Goal: Task Accomplishment & Management: Complete application form

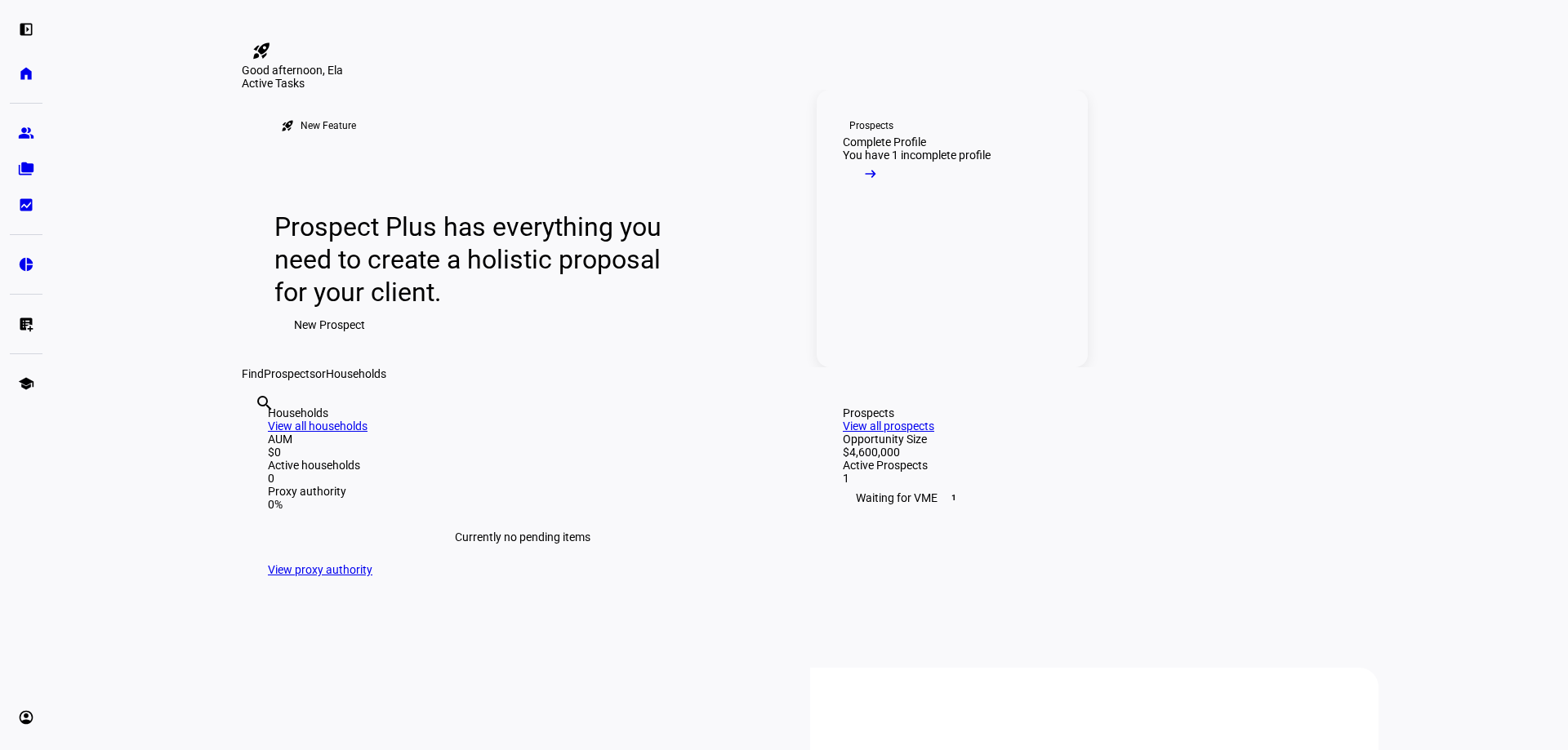
click at [906, 148] on div "Complete Profile" at bounding box center [885, 142] width 83 height 13
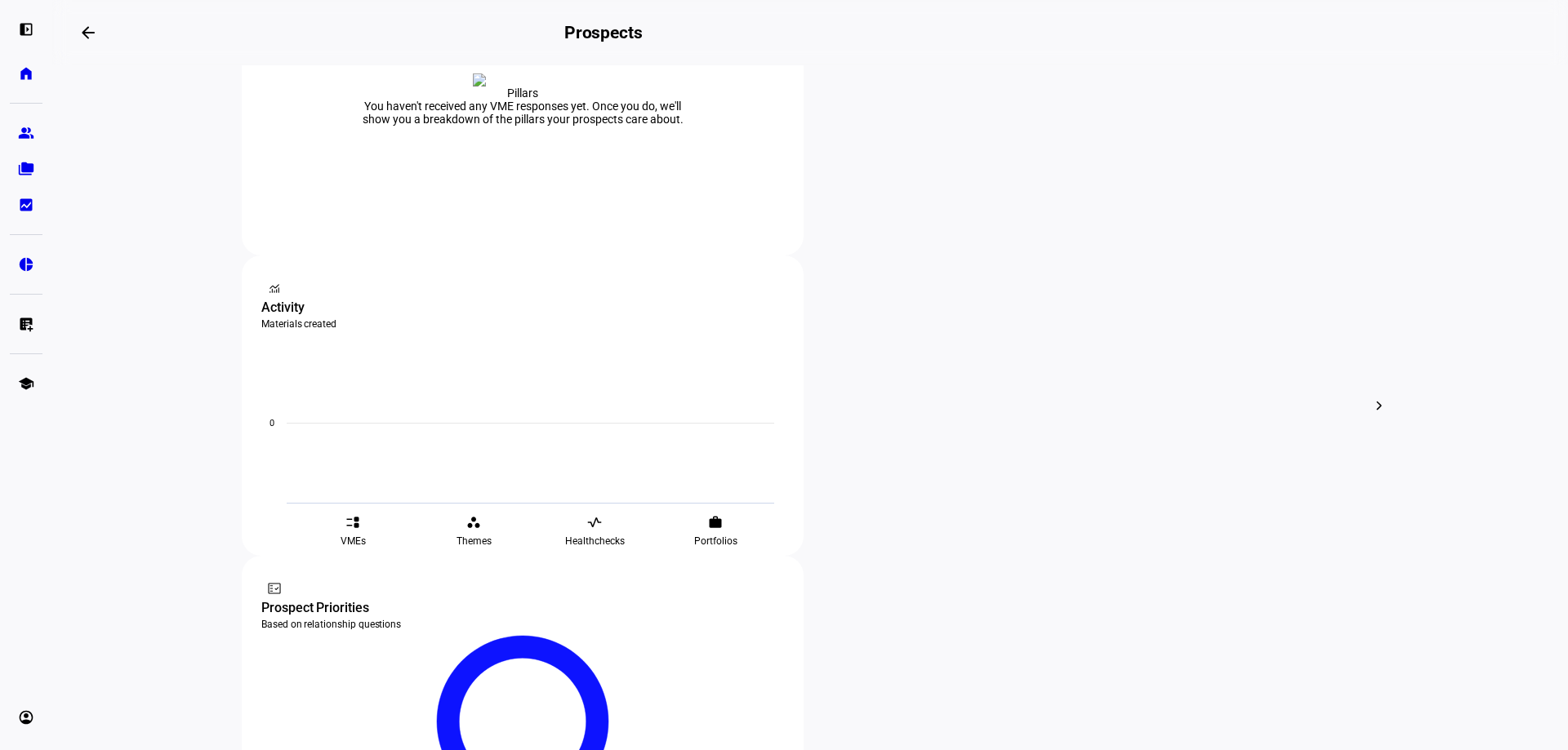
scroll to position [405, 0]
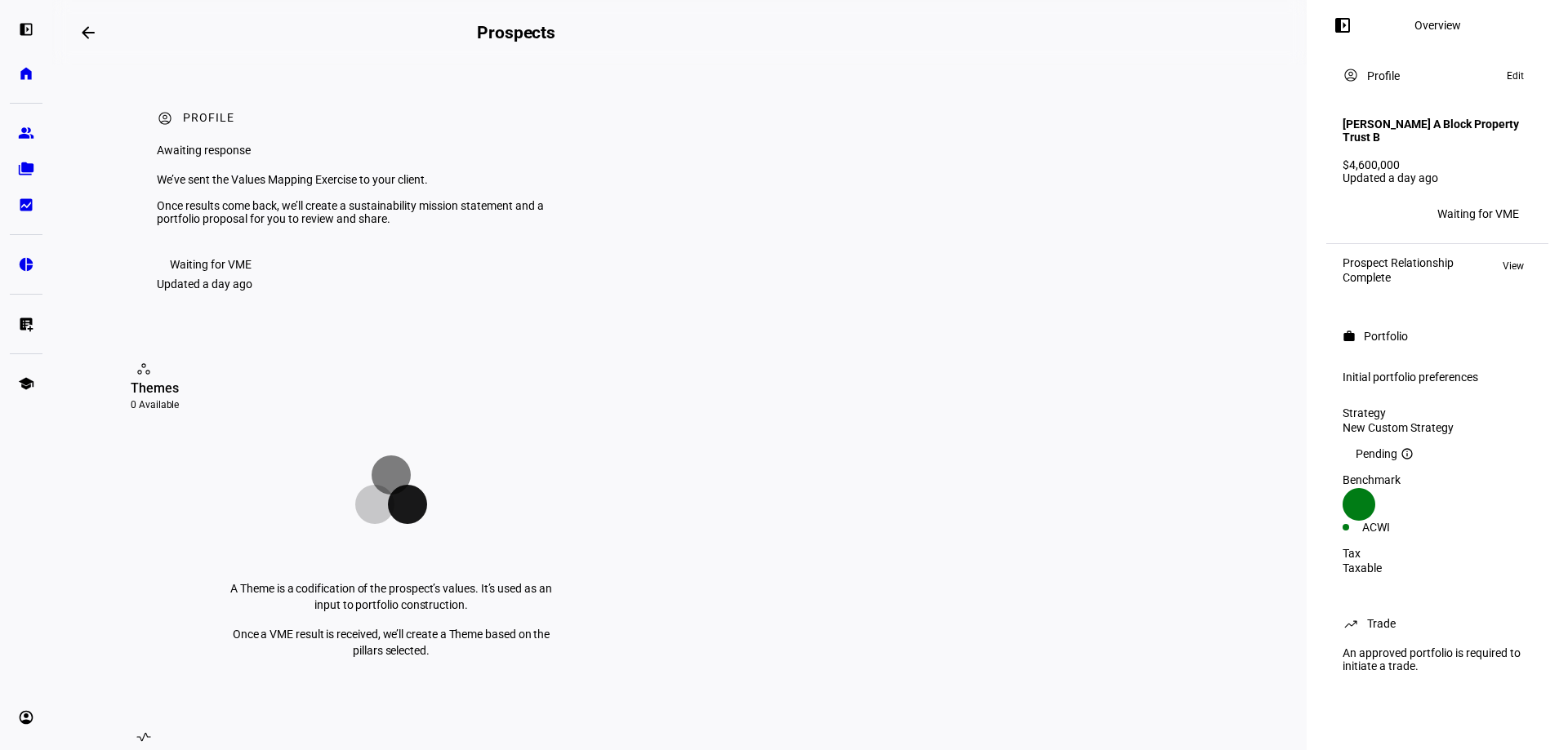
click at [1434, 384] on div "Initial portfolio preferences" at bounding box center [1437, 377] width 190 height 13
drag, startPoint x: 1407, startPoint y: 338, endPoint x: 1354, endPoint y: 340, distance: 53.0
click at [1406, 338] on div "Portfolio" at bounding box center [1386, 336] width 44 height 13
click at [1347, 341] on mat-icon "work" at bounding box center [1349, 336] width 13 height 13
click at [98, 31] on mat-icon "arrow_backwards" at bounding box center [88, 33] width 19 height 19
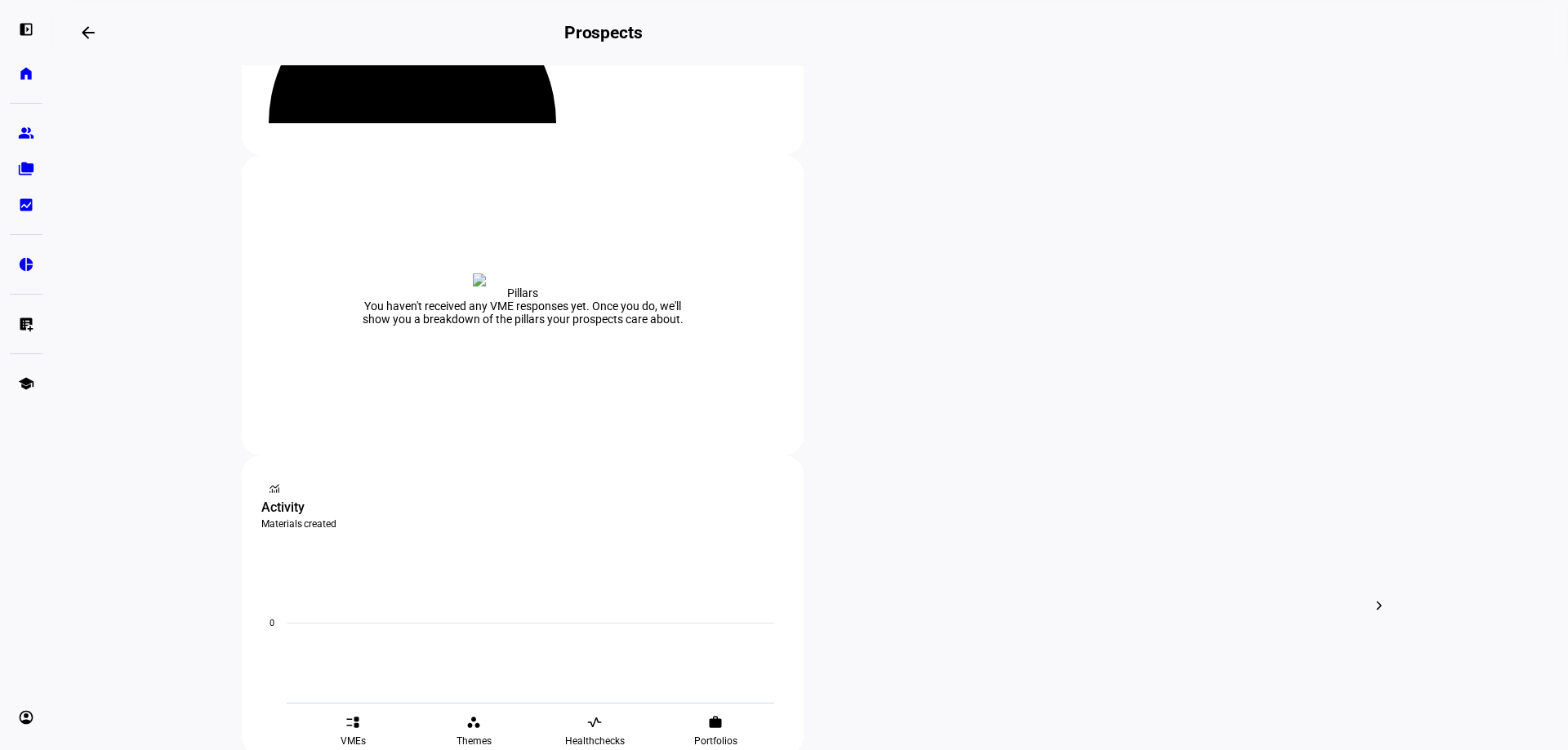
scroll to position [245, 0]
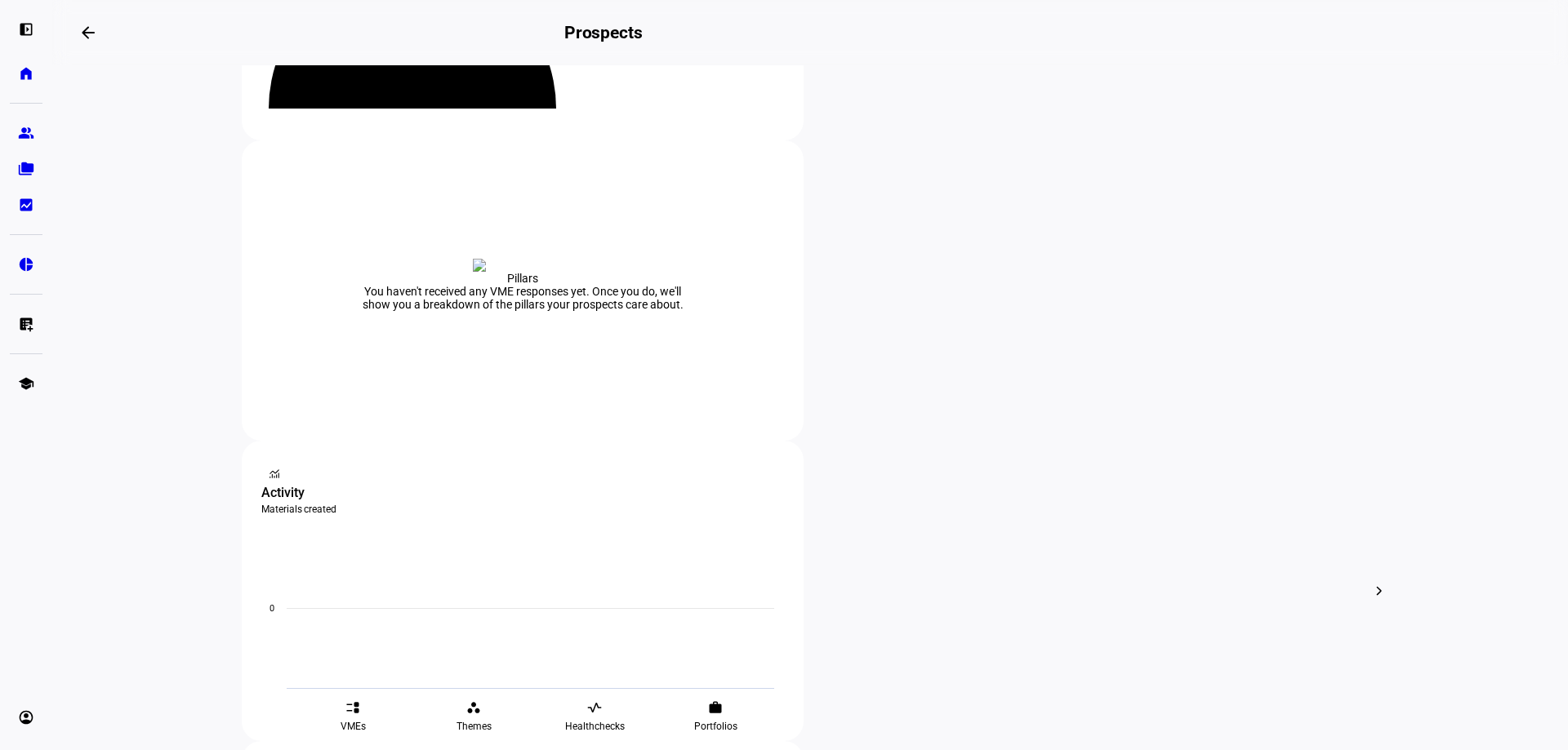
drag, startPoint x: 297, startPoint y: 326, endPoint x: 316, endPoint y: 334, distance: 20.6
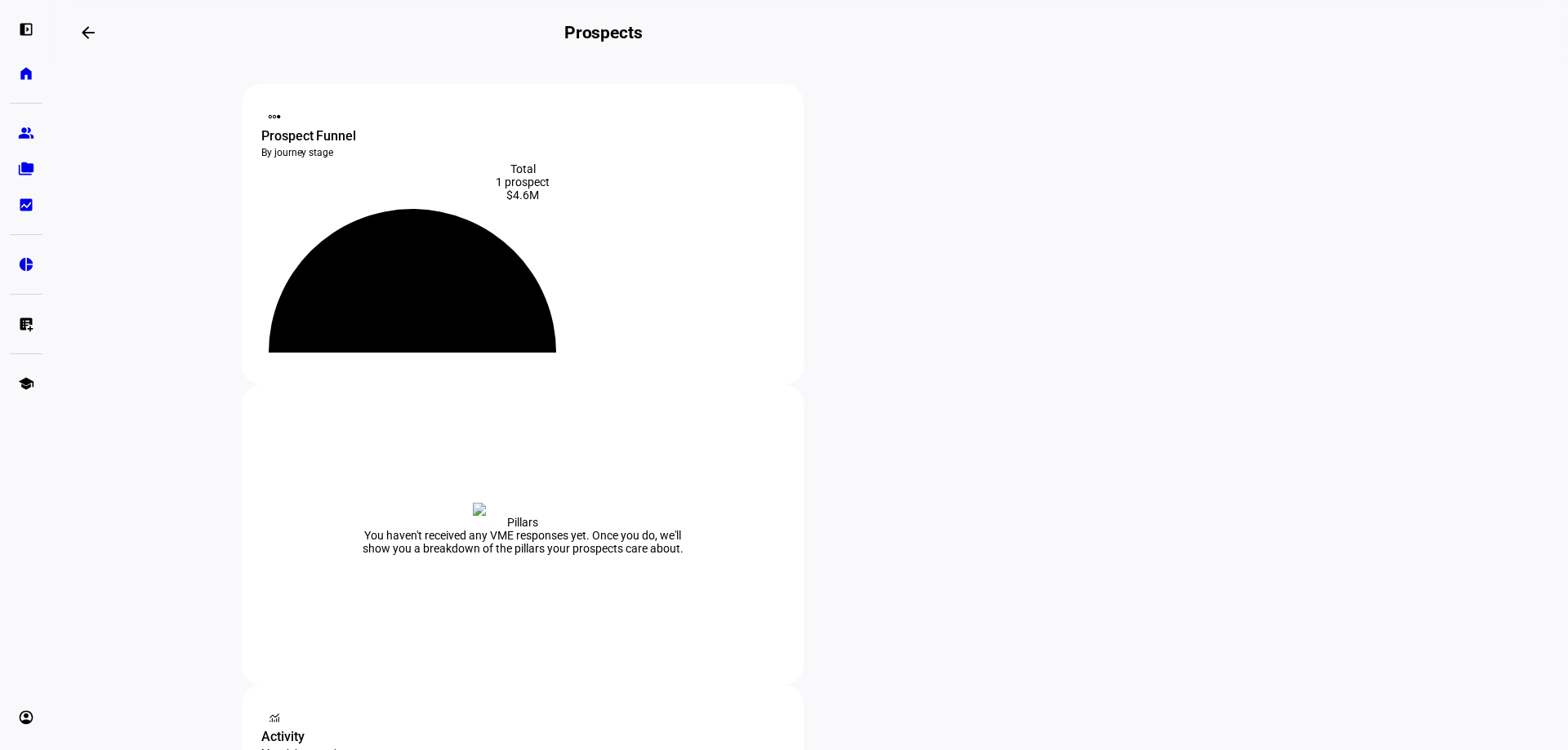
scroll to position [0, 0]
click at [73, 394] on eth-layout-page-content "steppers contact_support Prospect Funnel By journey stage What's this data? Tot…" at bounding box center [810, 408] width 1516 height 685
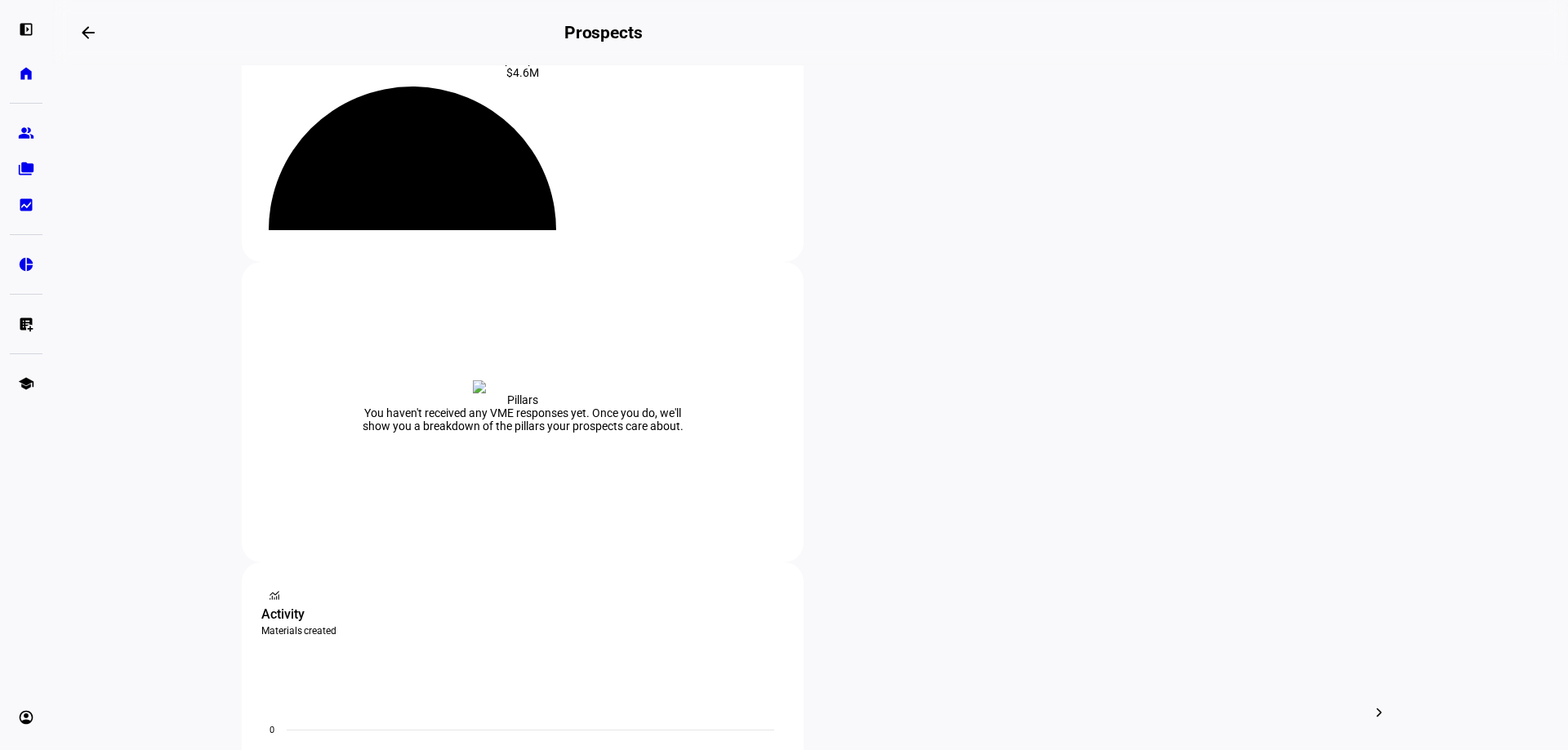
scroll to position [326, 0]
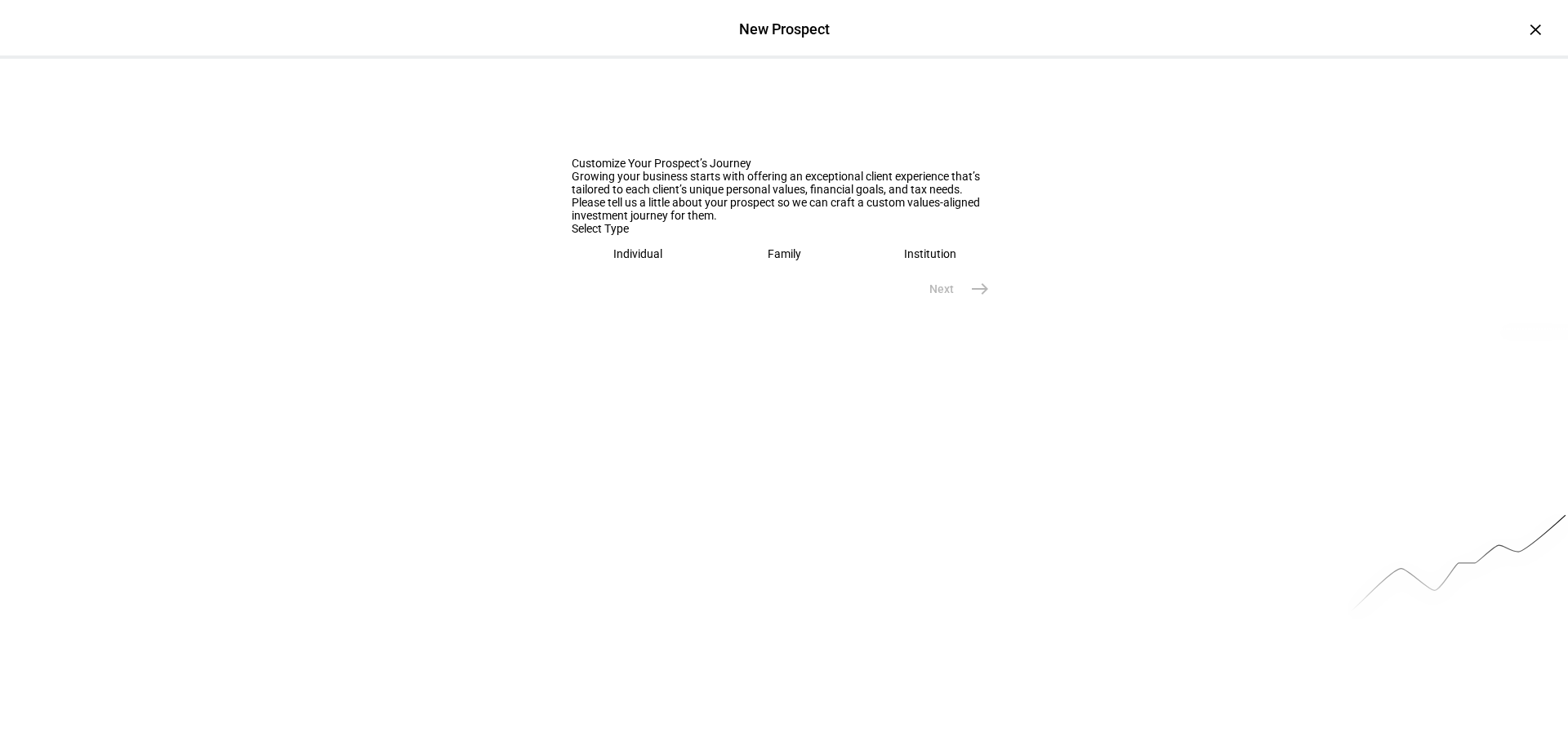
click at [792, 260] on div "Family" at bounding box center [785, 253] width 34 height 13
click at [655, 311] on input "text" at bounding box center [784, 305] width 425 height 13
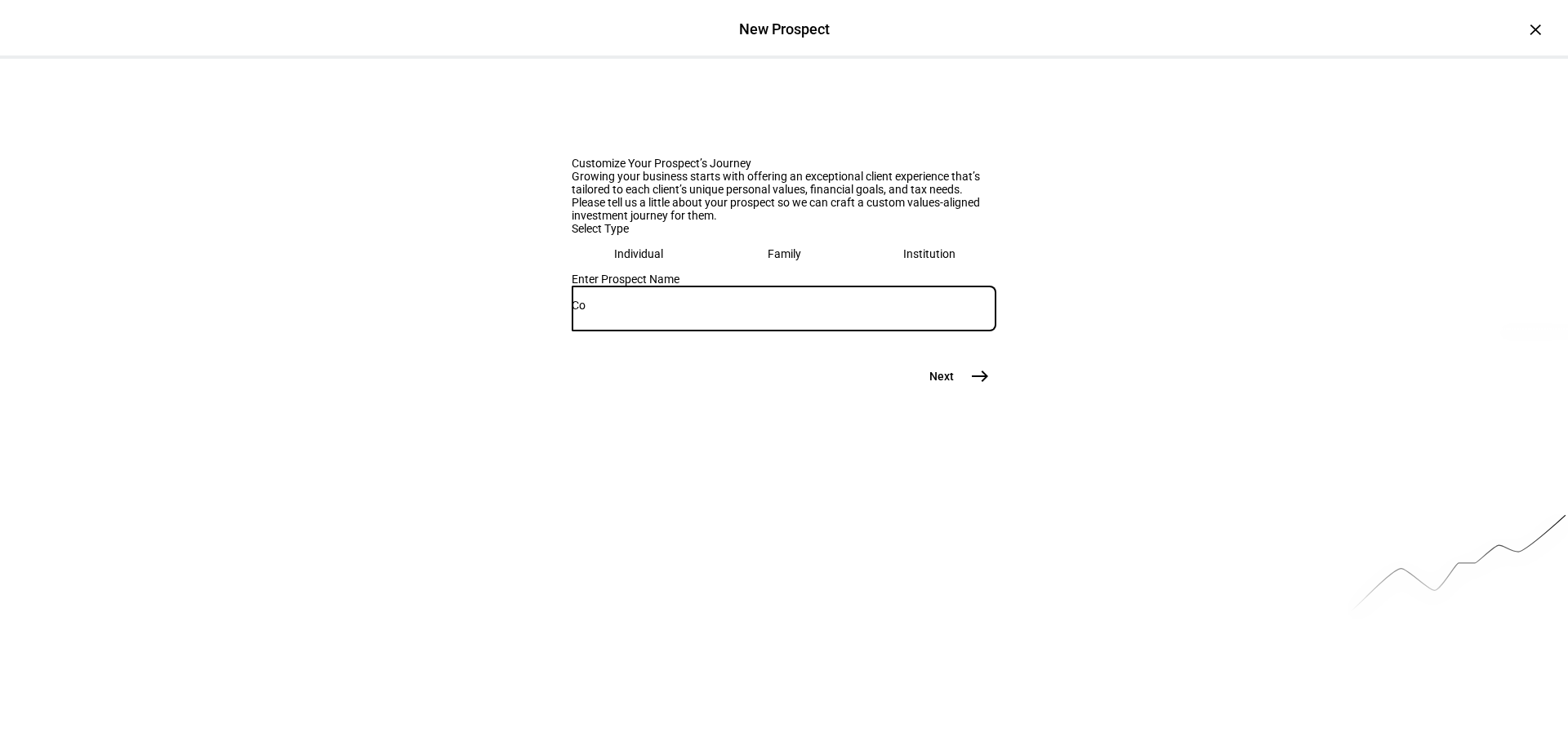
type input "C"
type input "[PERSON_NAME]"
click at [976, 393] on span "east" at bounding box center [980, 376] width 33 height 33
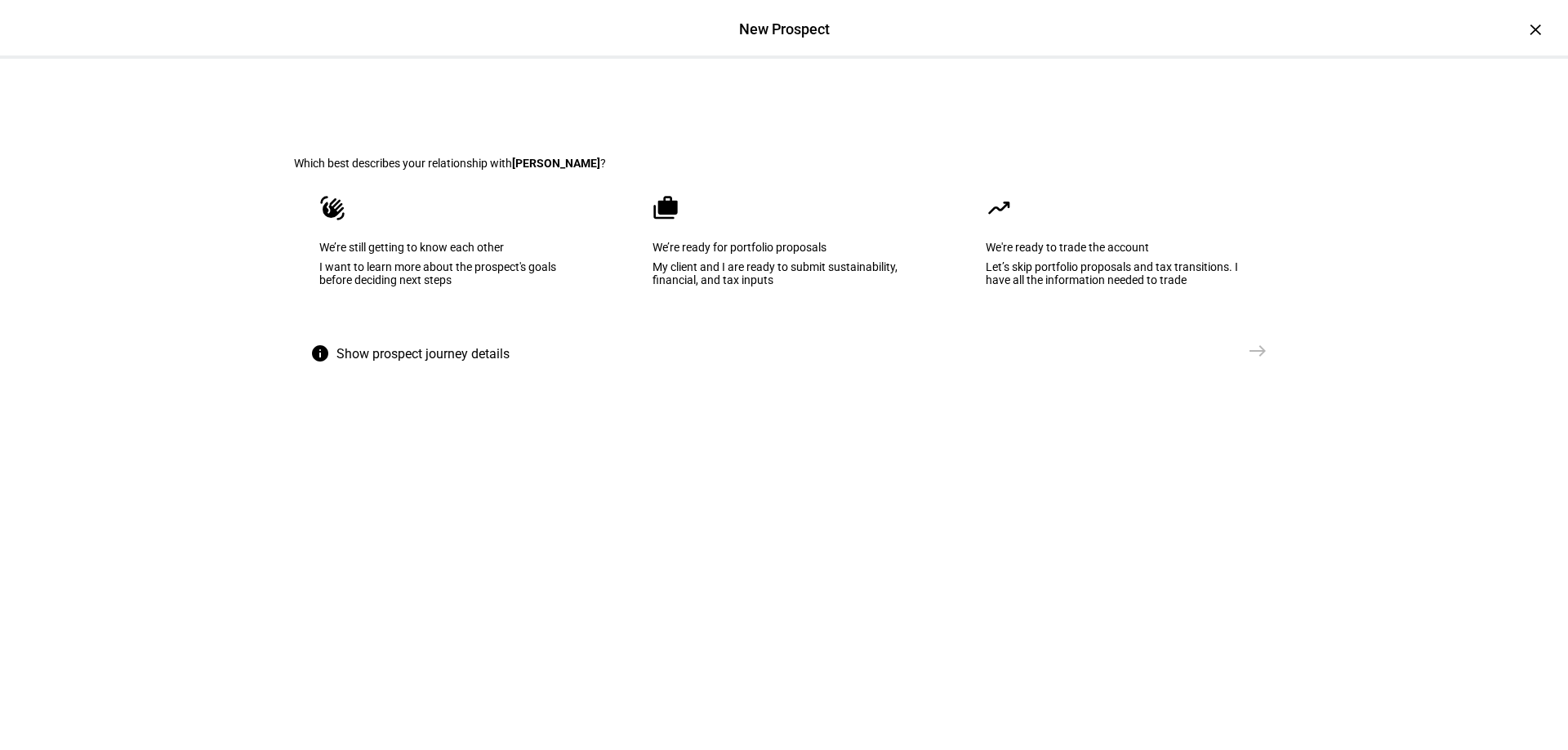
click at [792, 253] on eth-mega-radio-button "cases We’re ready for portfolio proposals My client and I are ready to submit s…" at bounding box center [784, 251] width 313 height 165
click at [1250, 361] on mat-icon "east" at bounding box center [1258, 351] width 19 height 19
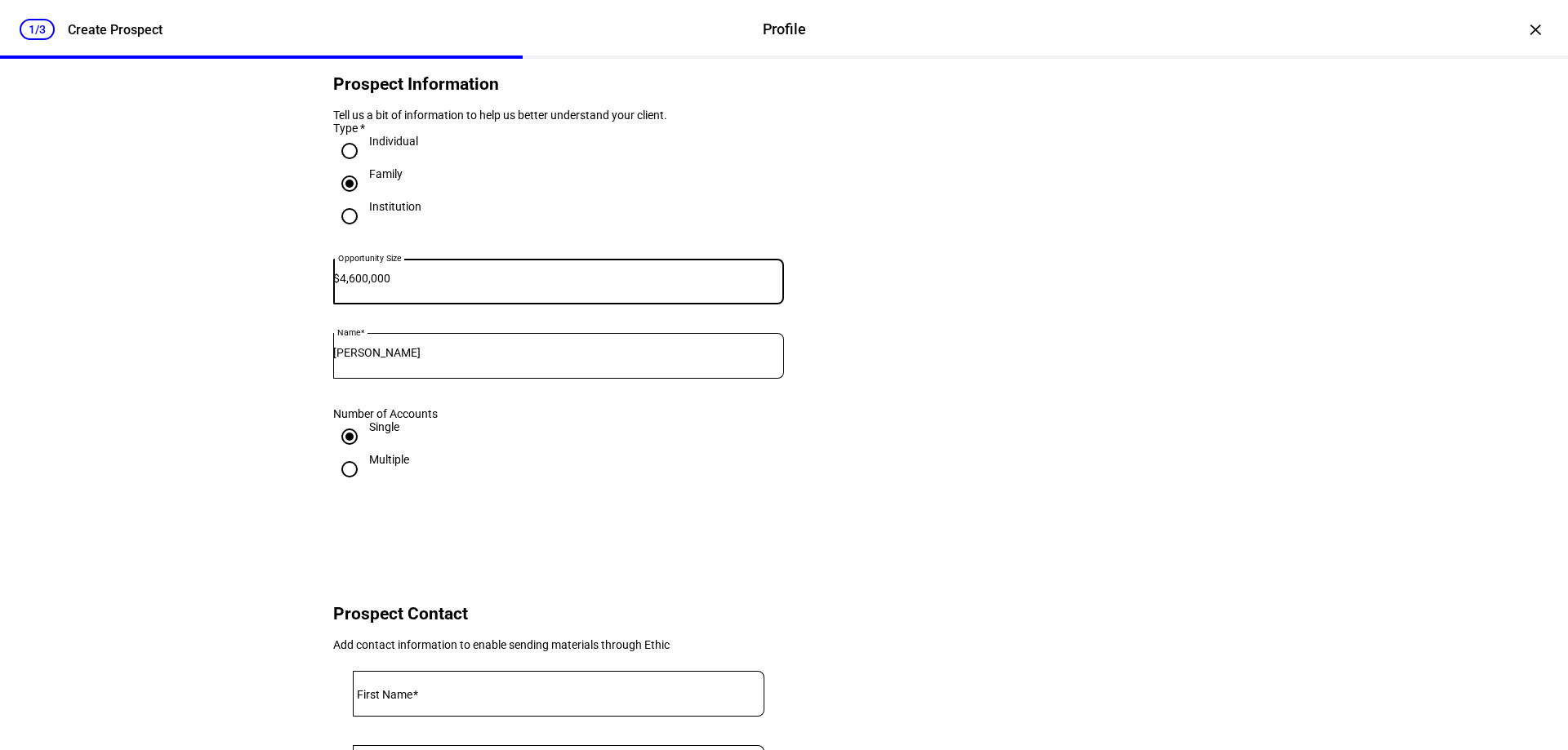
scroll to position [163, 0]
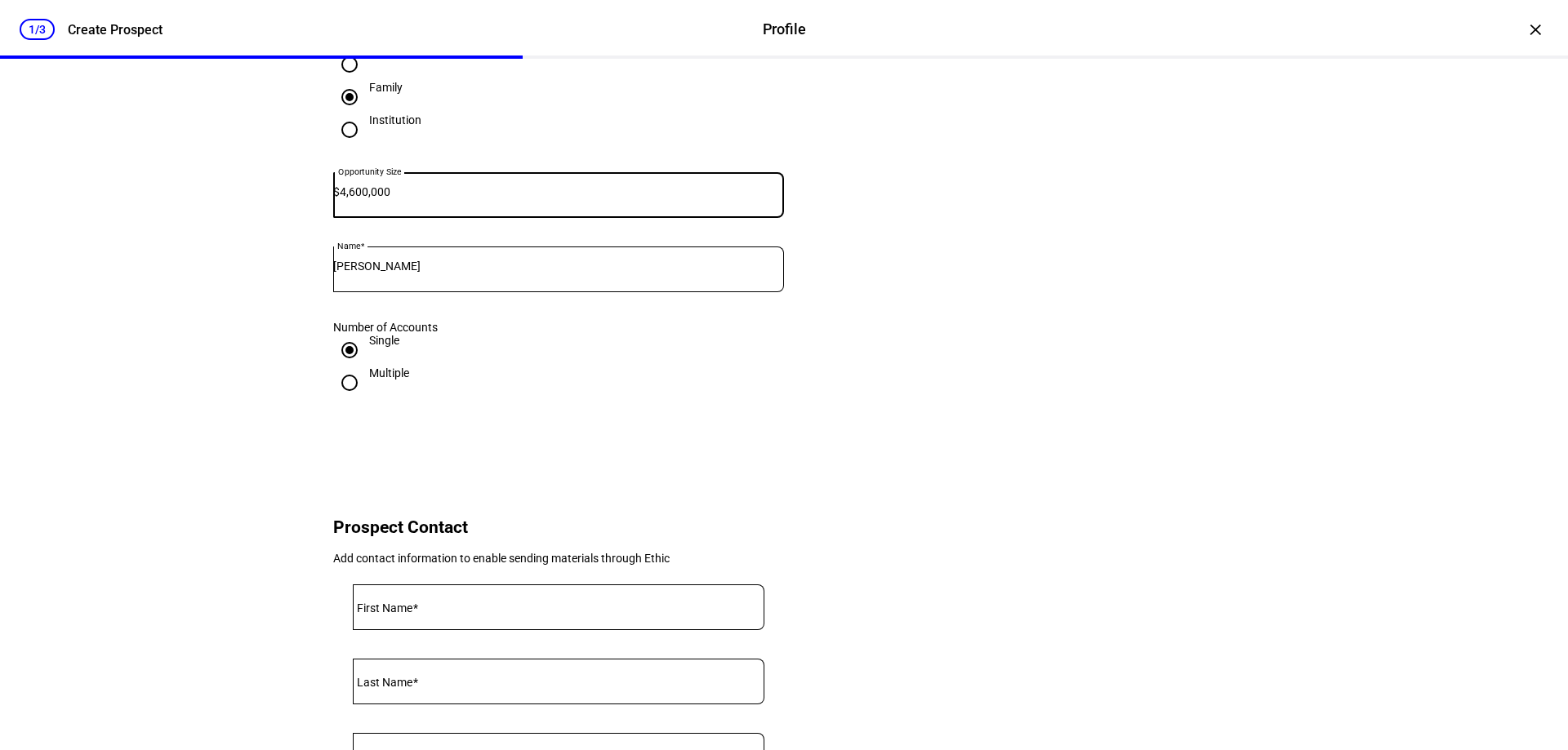
type input "4,600,000"
click at [343, 399] on input "Multiple" at bounding box center [349, 382] width 33 height 33
radio input "true"
click at [336, 366] on input "Single" at bounding box center [349, 349] width 33 height 33
radio input "true"
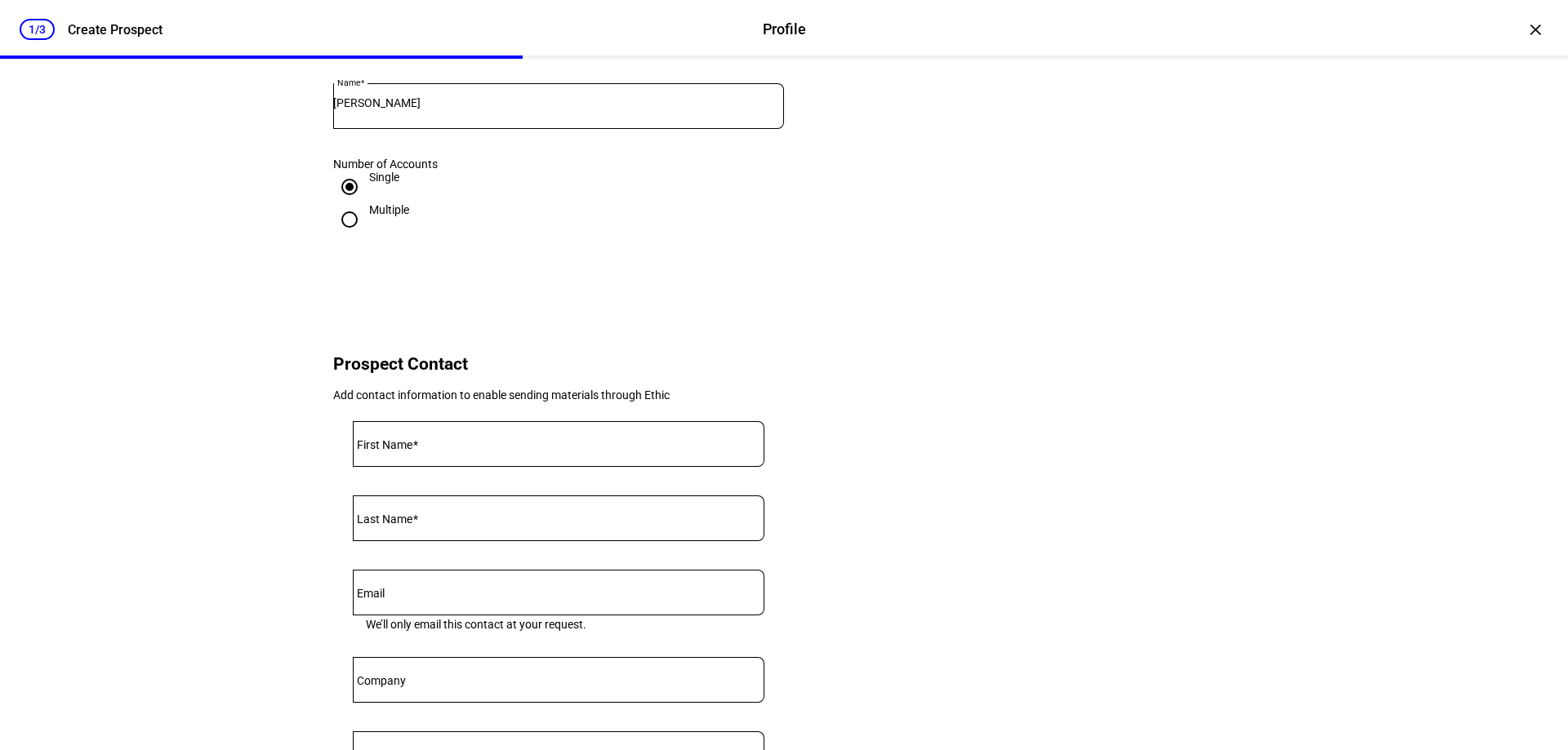
scroll to position [82, 0]
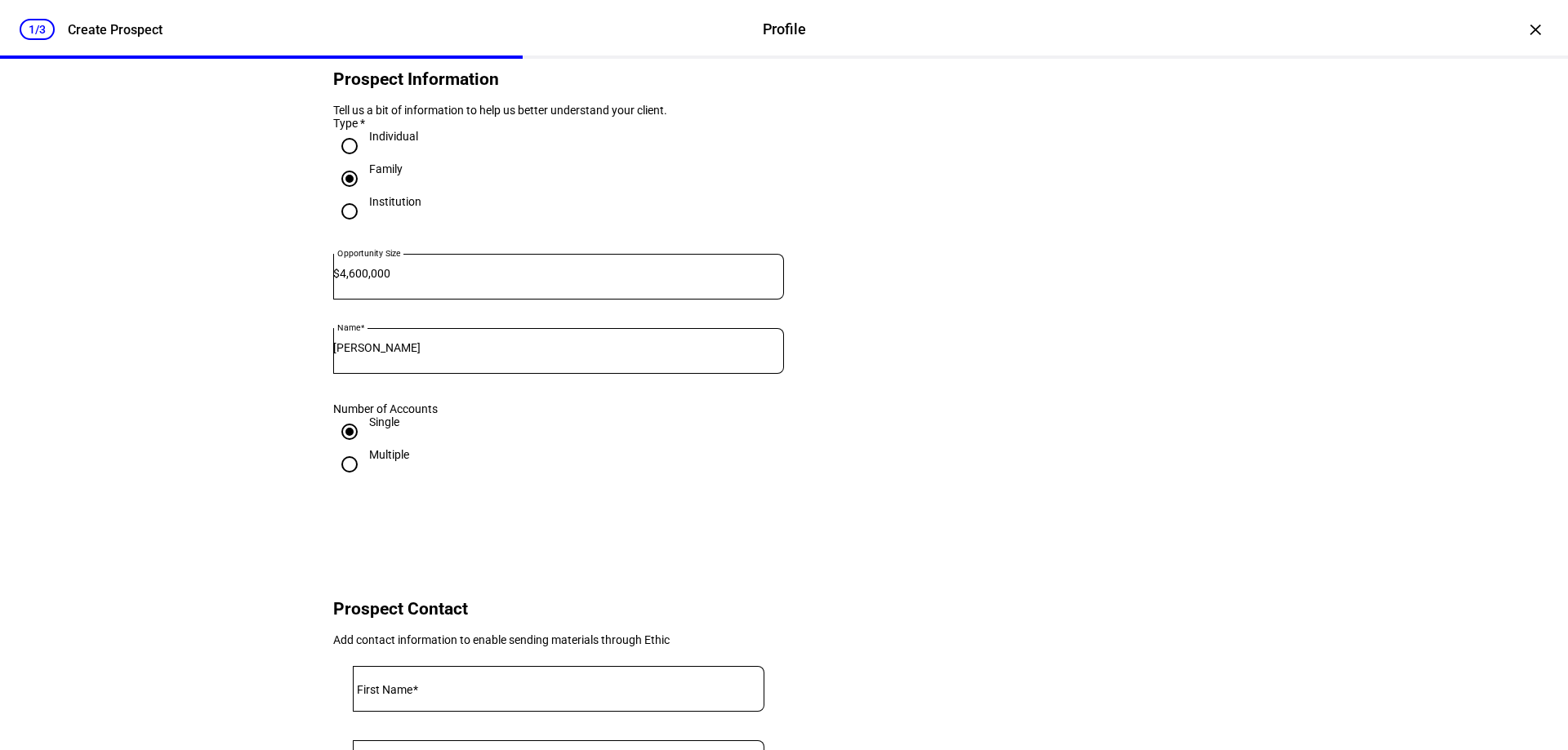
click at [337, 481] on input "Multiple" at bounding box center [349, 464] width 33 height 33
radio input "true"
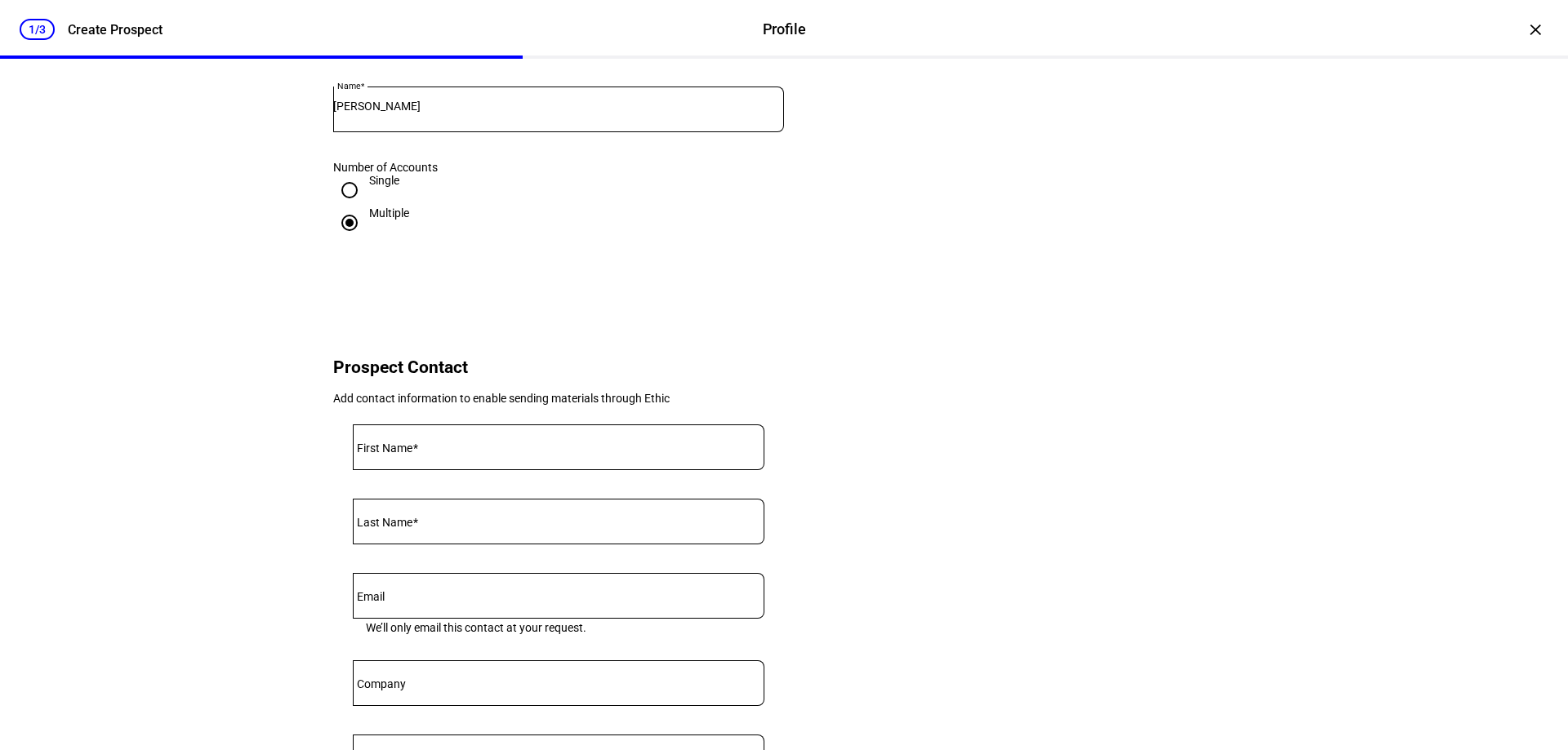
scroll to position [326, 0]
click at [496, 447] on input "First Name" at bounding box center [559, 440] width 411 height 13
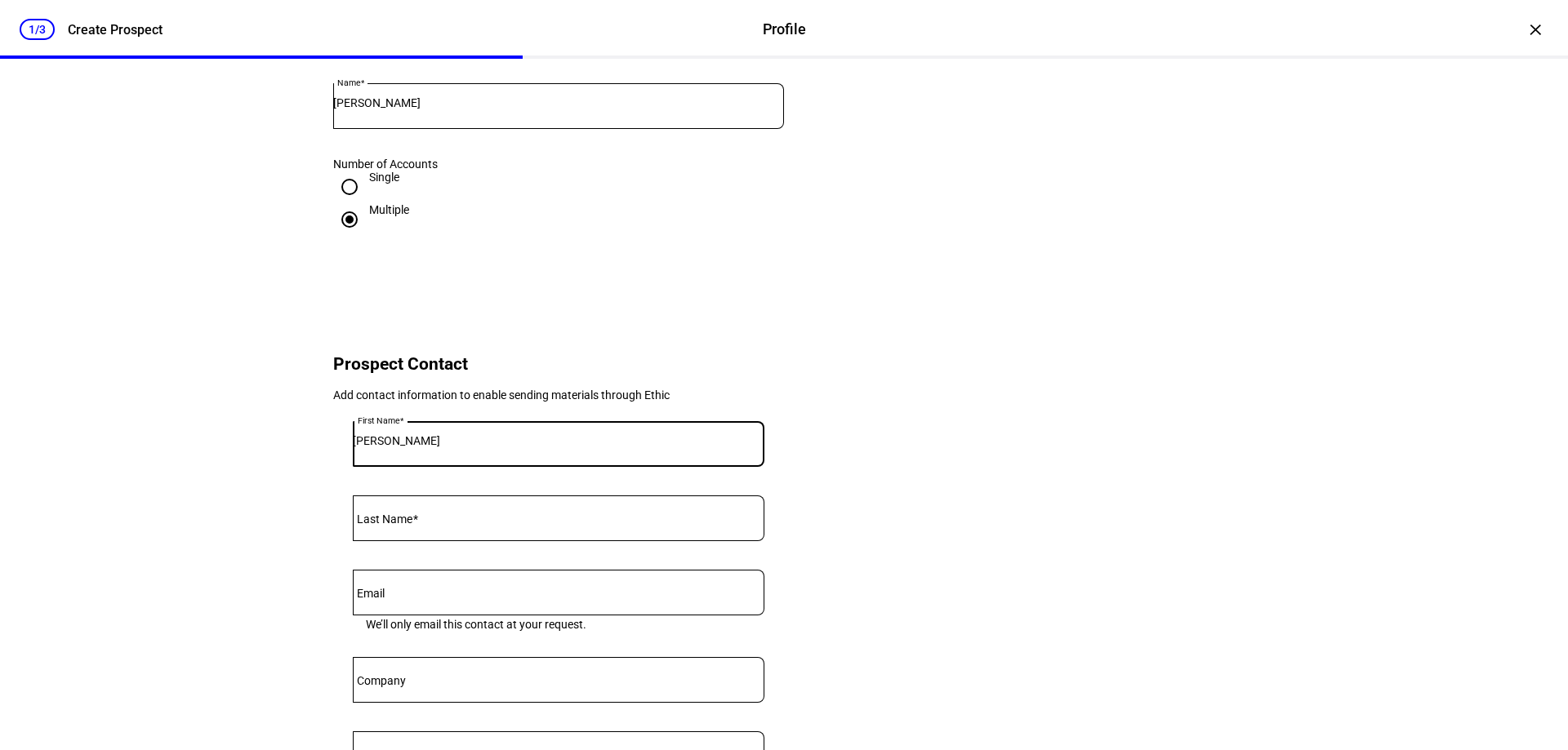
type input "[PERSON_NAME]"
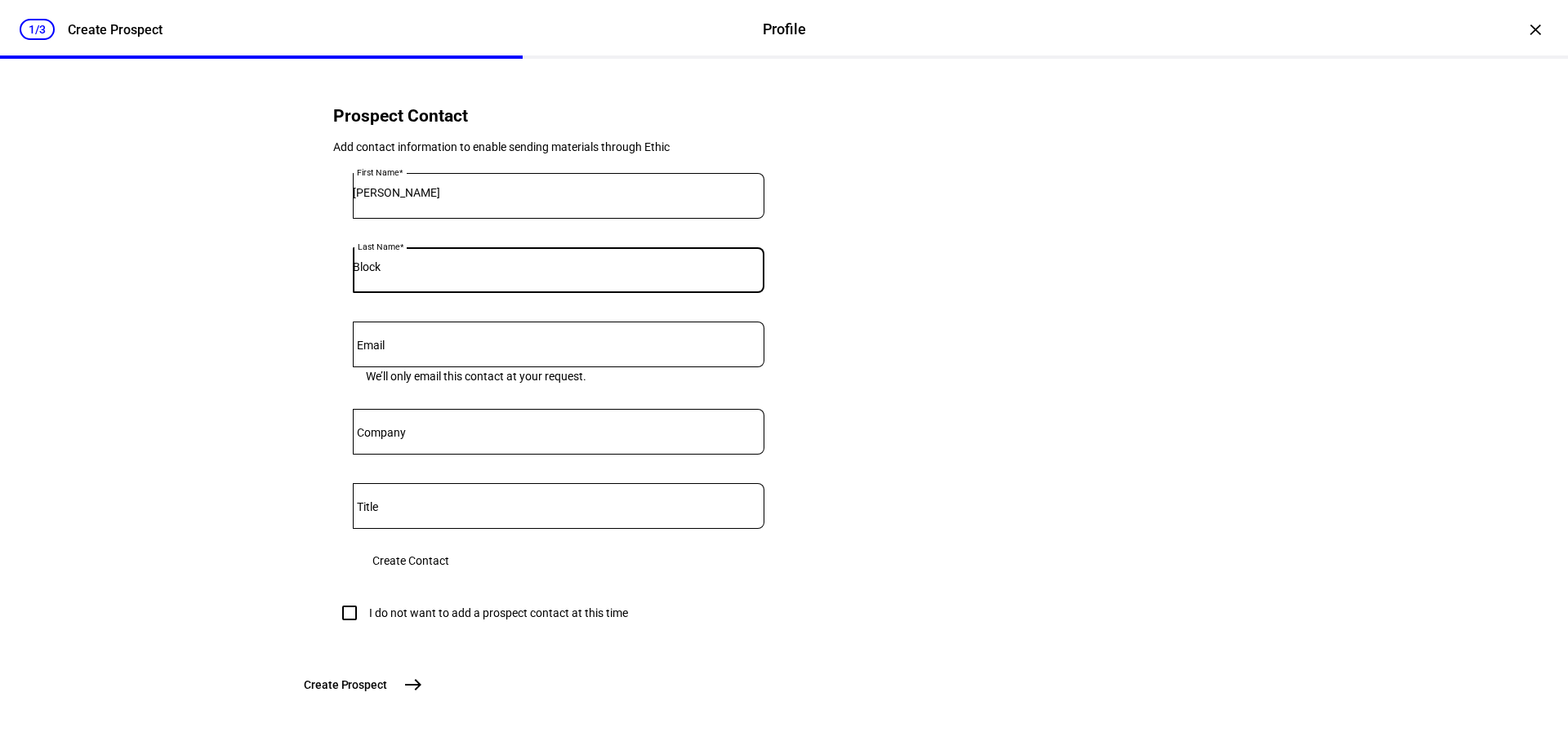
scroll to position [698, 0]
type input "Block"
click at [423, 686] on mat-icon "east" at bounding box center [413, 685] width 19 height 19
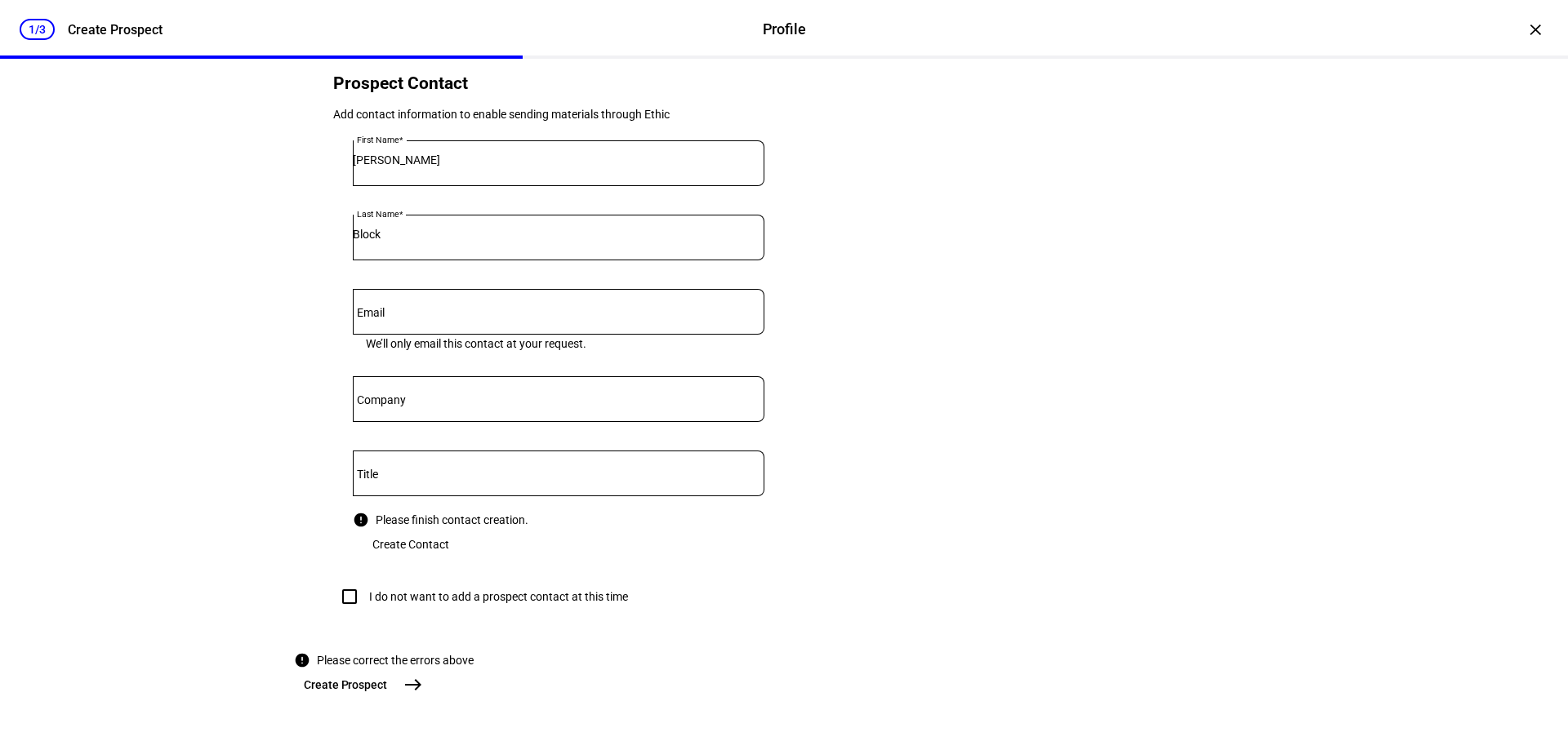
click at [449, 529] on span "Create Contact" at bounding box center [411, 544] width 77 height 33
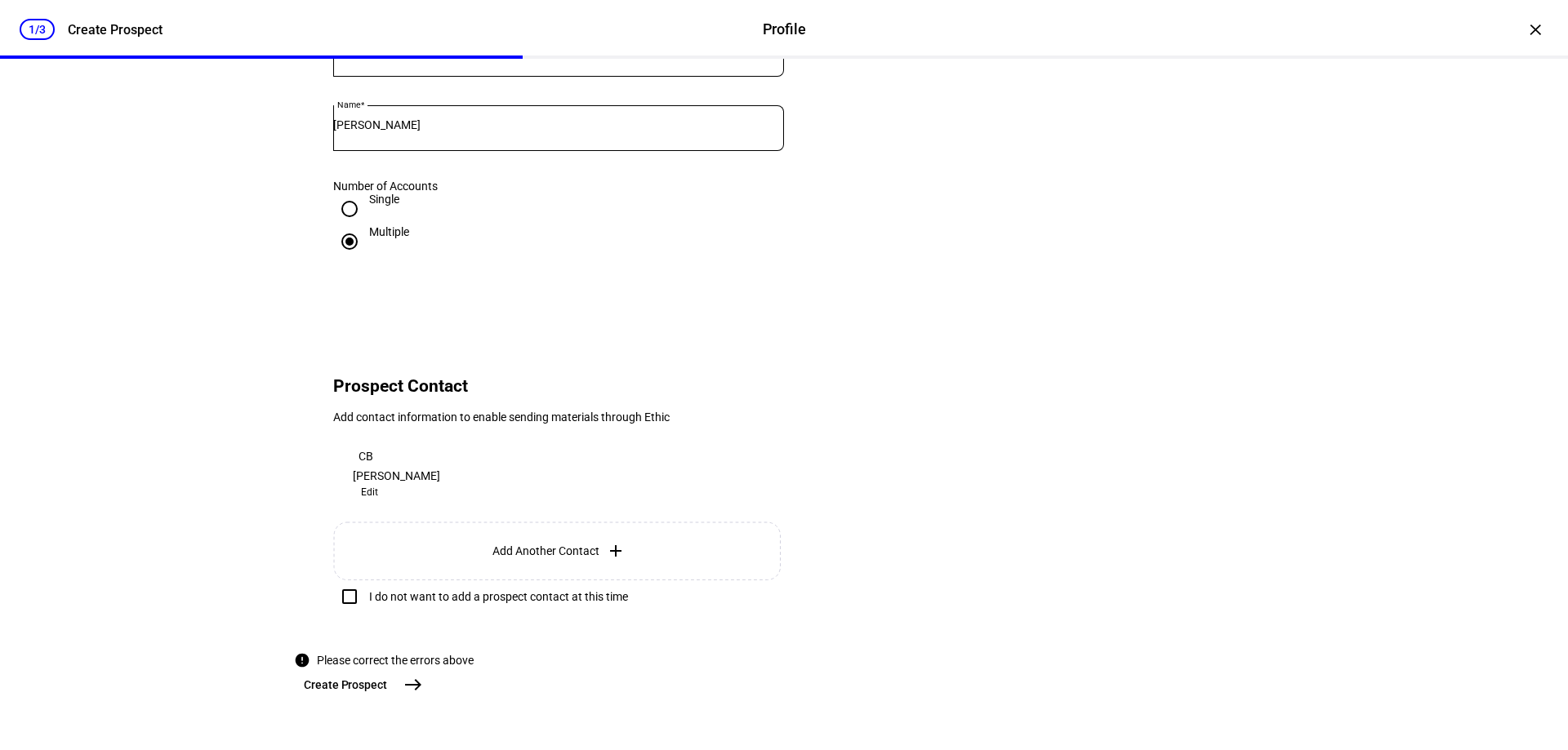
click at [423, 685] on mat-icon "east" at bounding box center [413, 685] width 19 height 19
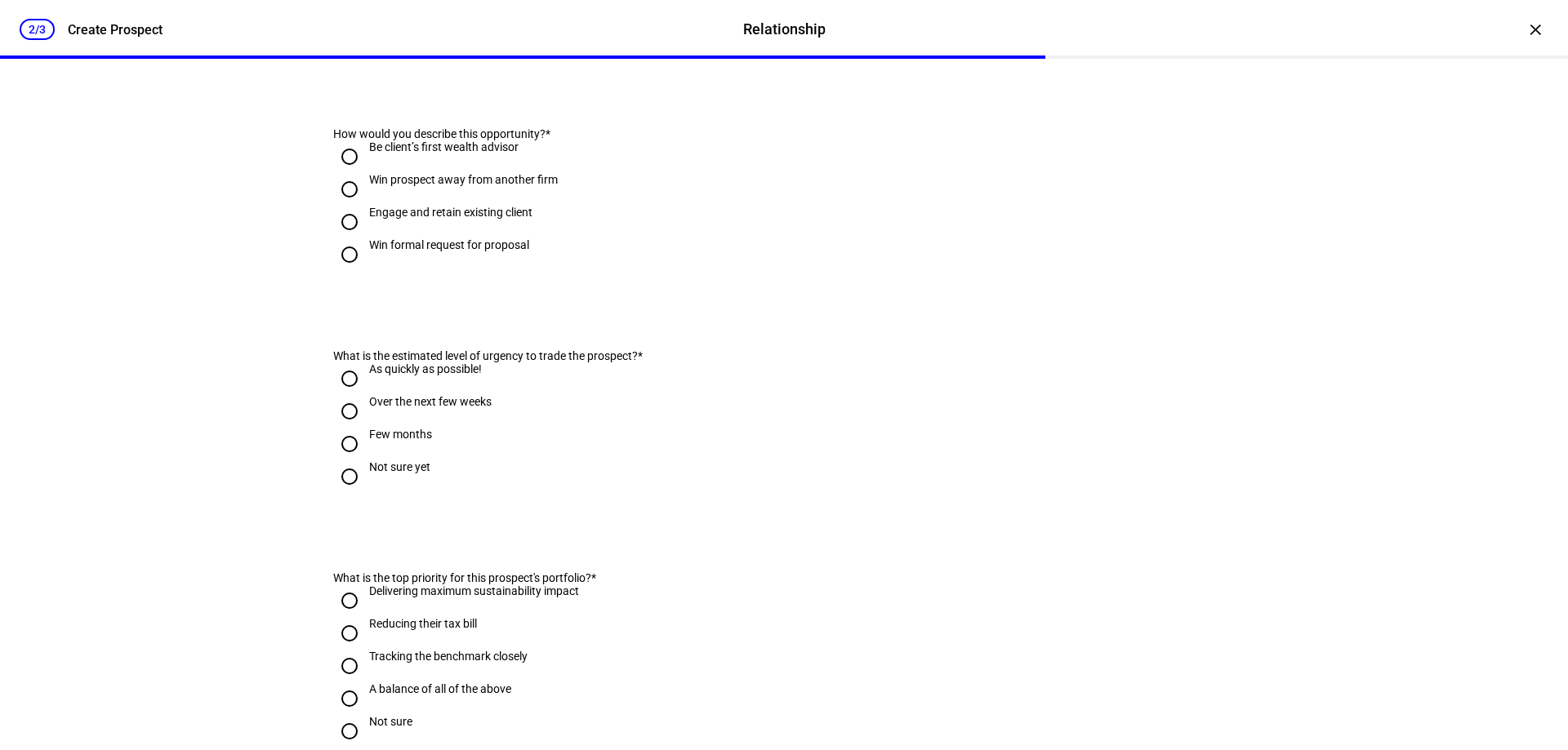
scroll to position [0, 0]
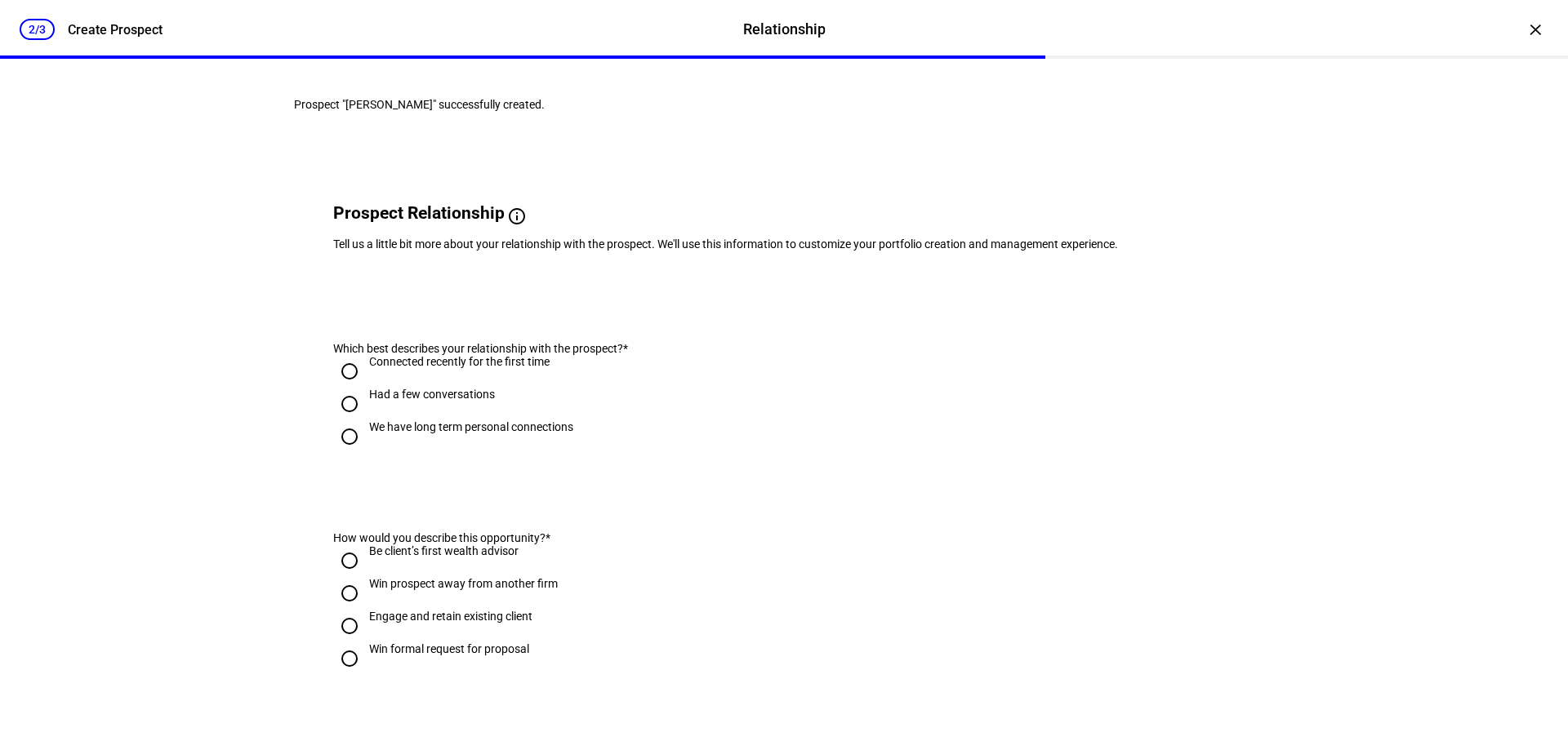
click at [343, 453] on input "We have long term personal connections" at bounding box center [349, 436] width 33 height 33
radio input "true"
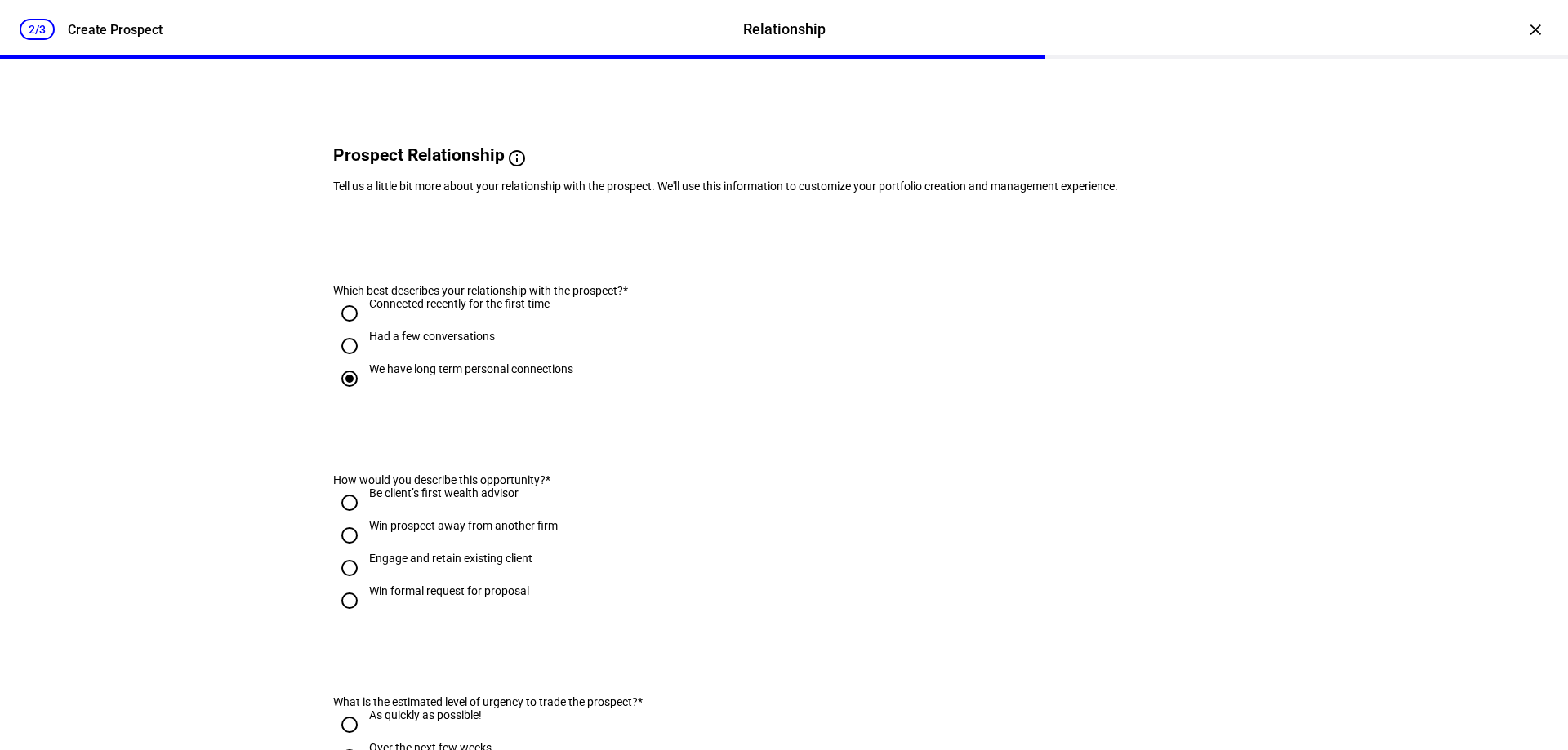
scroll to position [82, 0]
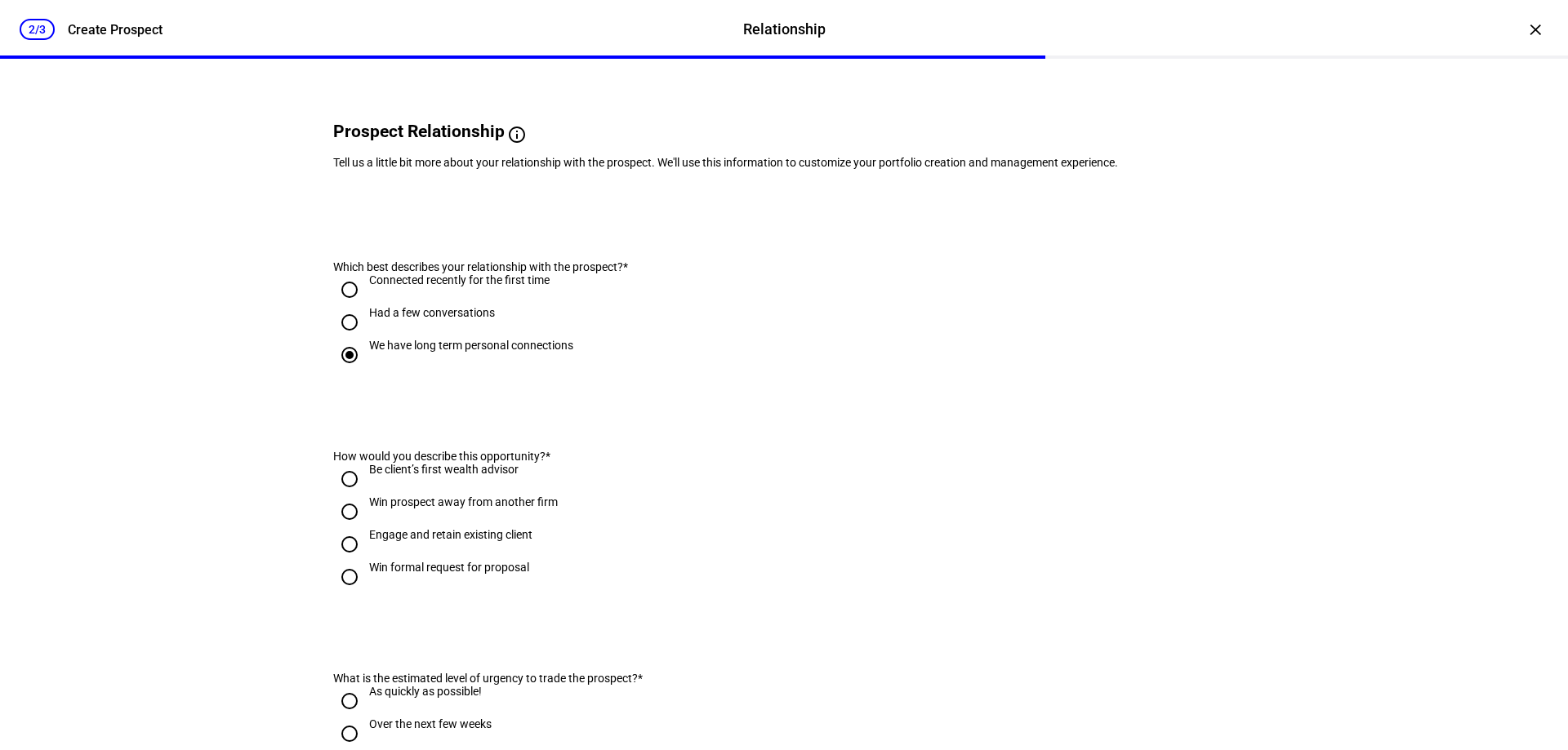
click at [346, 561] on input "Engage and retain existing client" at bounding box center [349, 544] width 33 height 33
radio input "true"
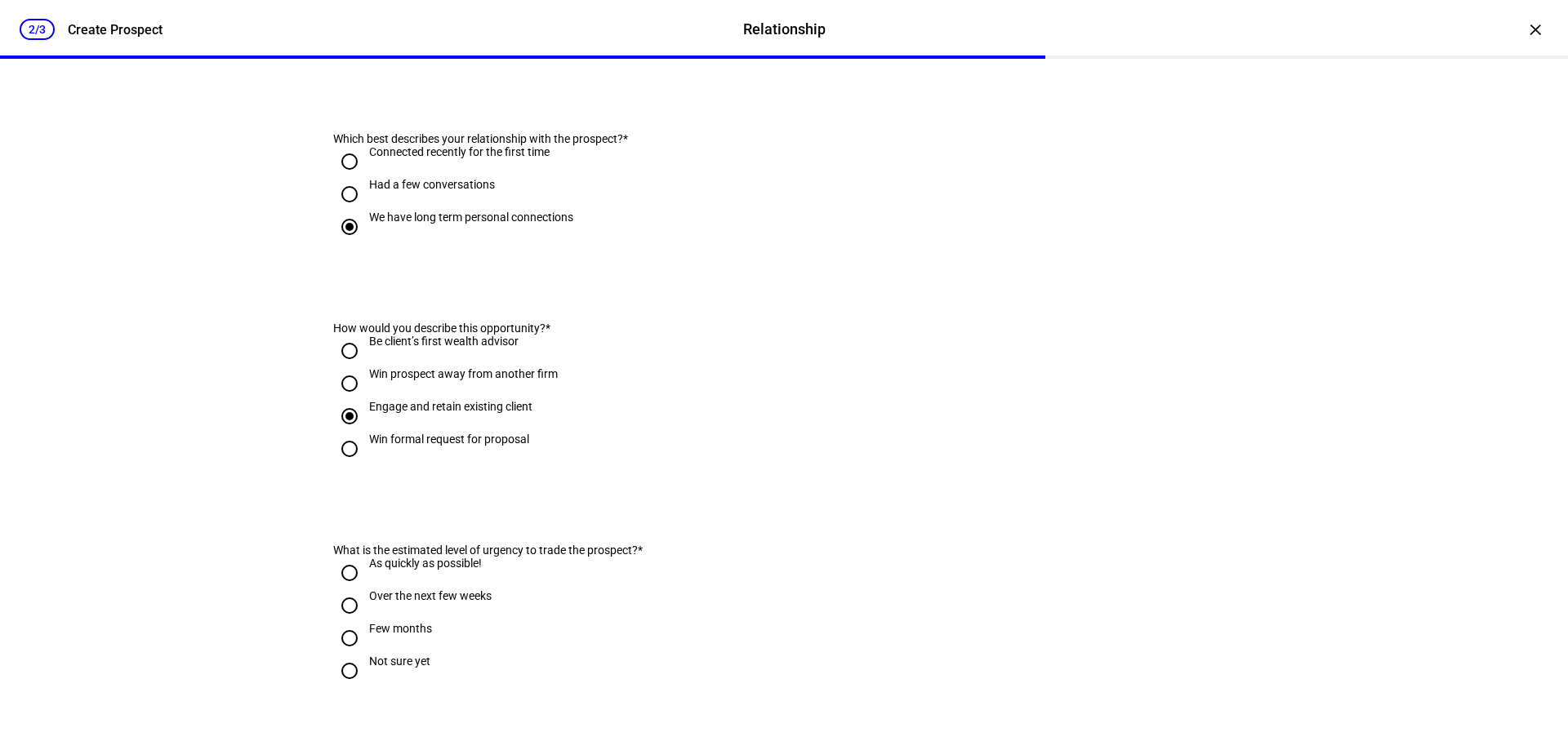
scroll to position [245, 0]
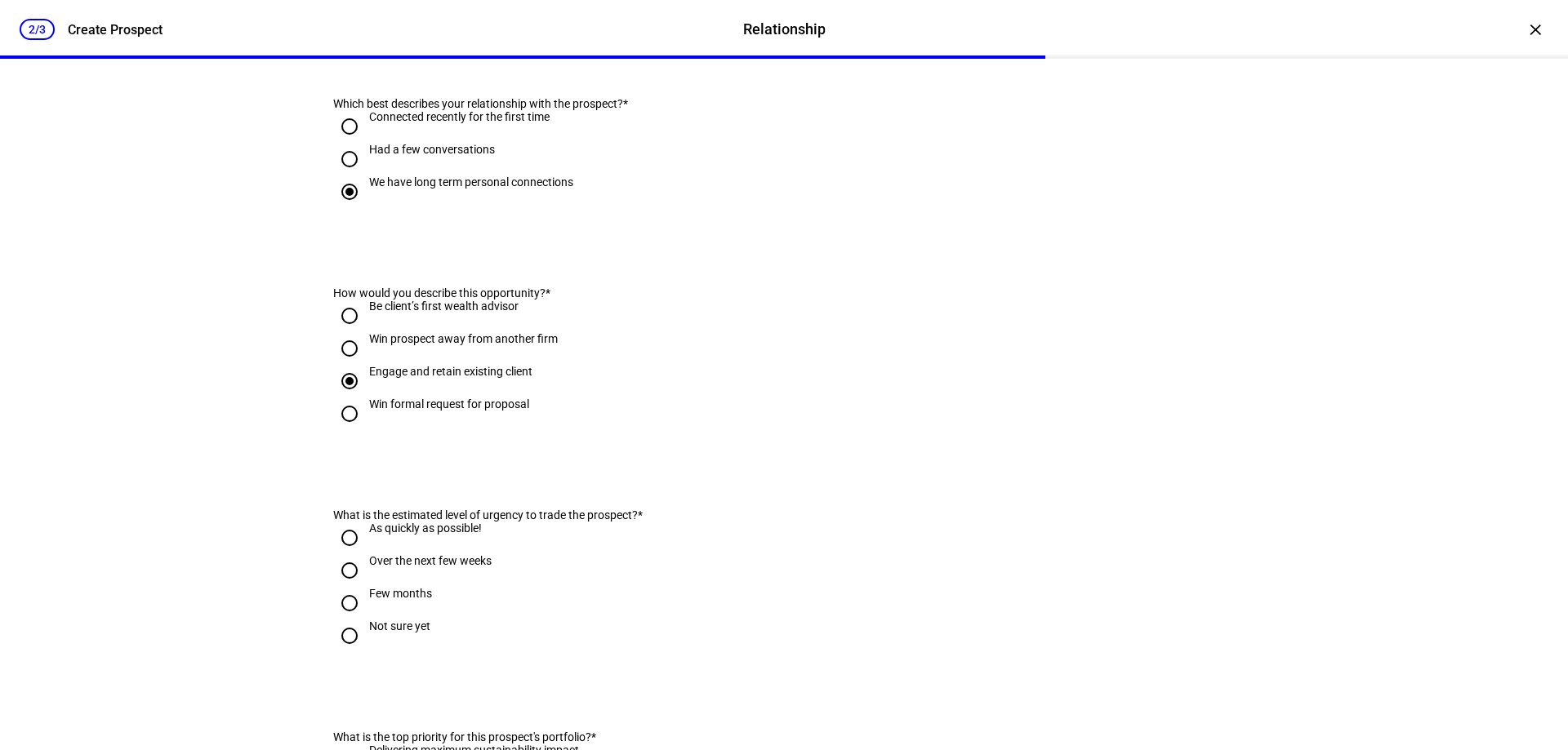
click at [348, 619] on input "Few months" at bounding box center [349, 603] width 33 height 33
radio input "true"
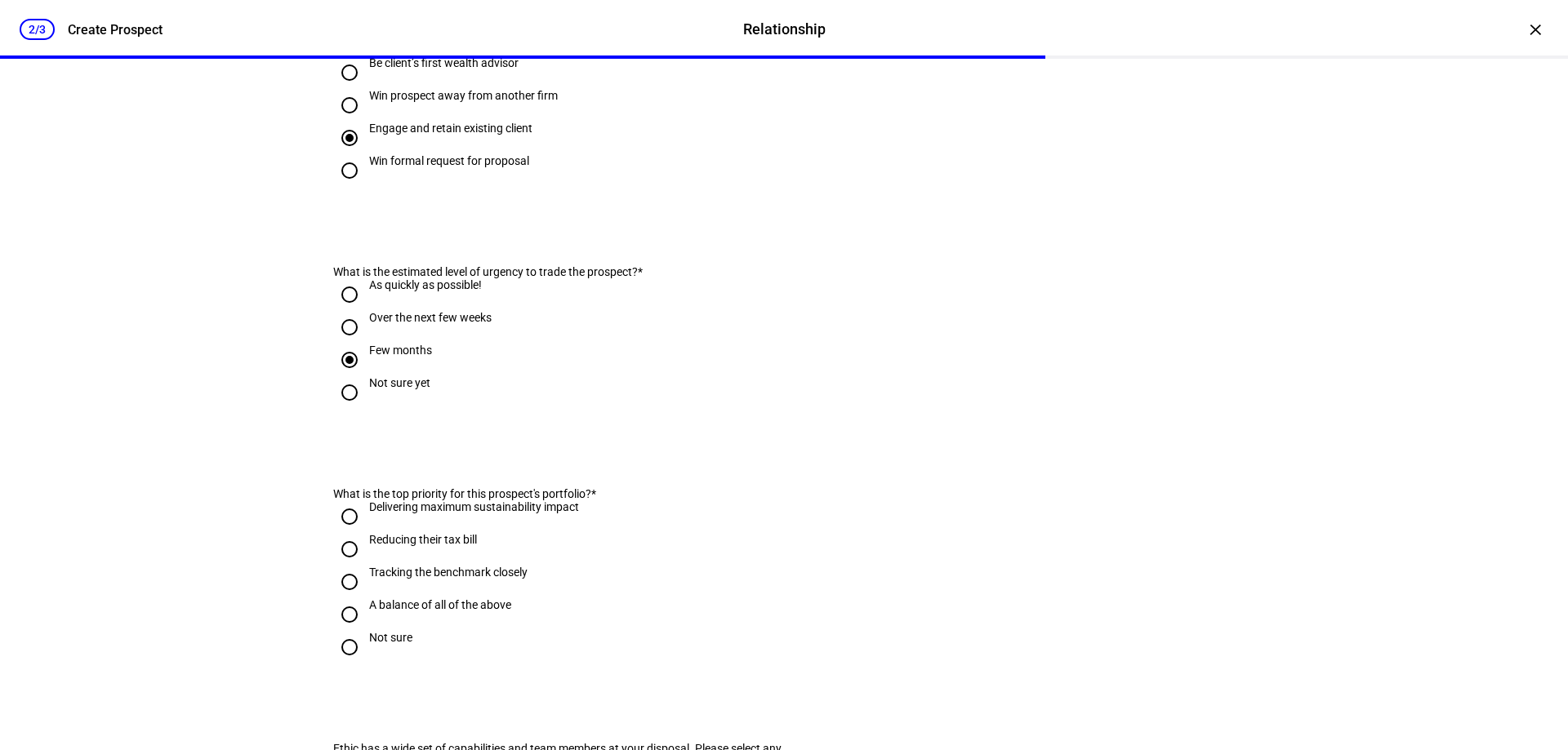
scroll to position [490, 0]
click at [352, 629] on input "A balance of all of the above" at bounding box center [349, 612] width 33 height 33
radio input "true"
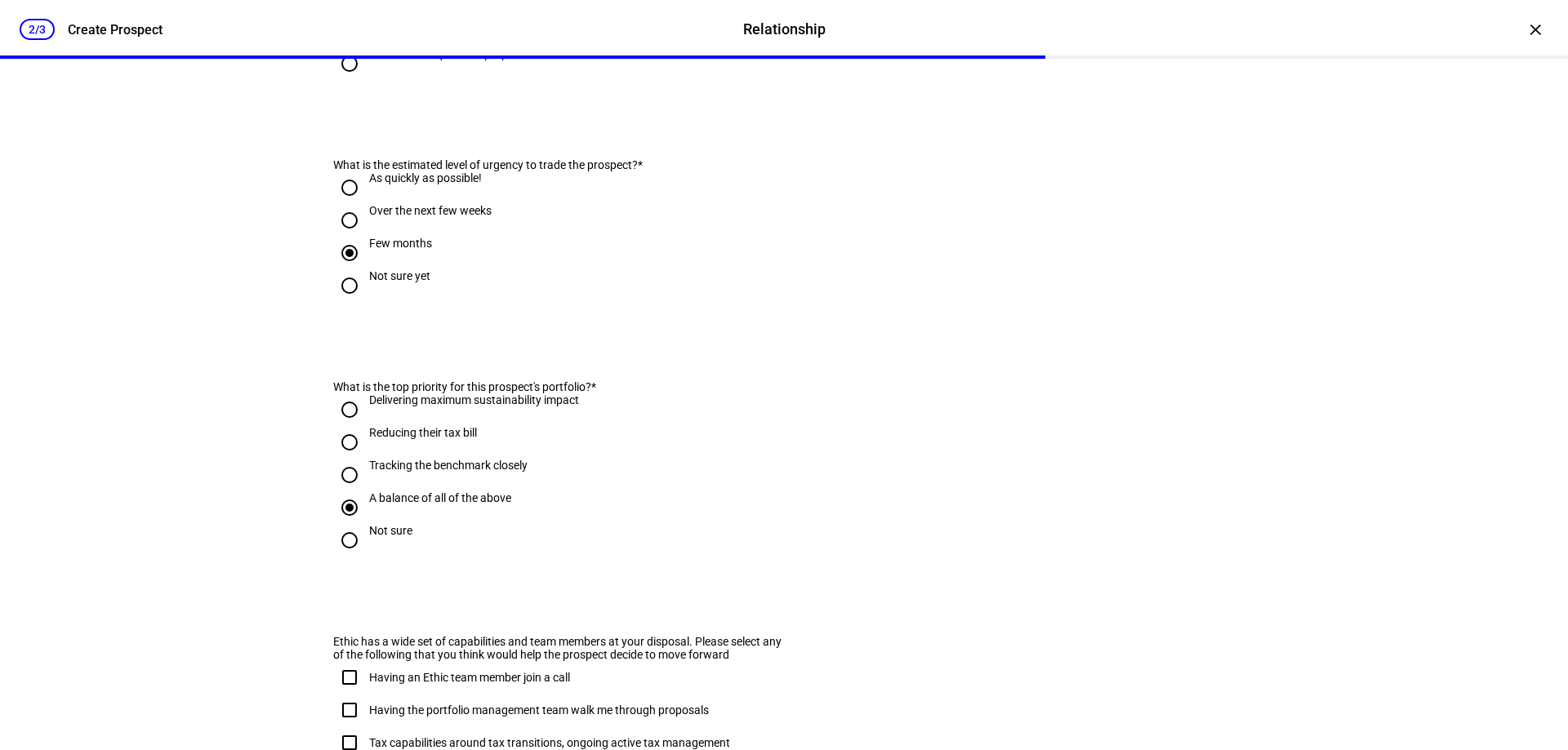
scroll to position [735, 0]
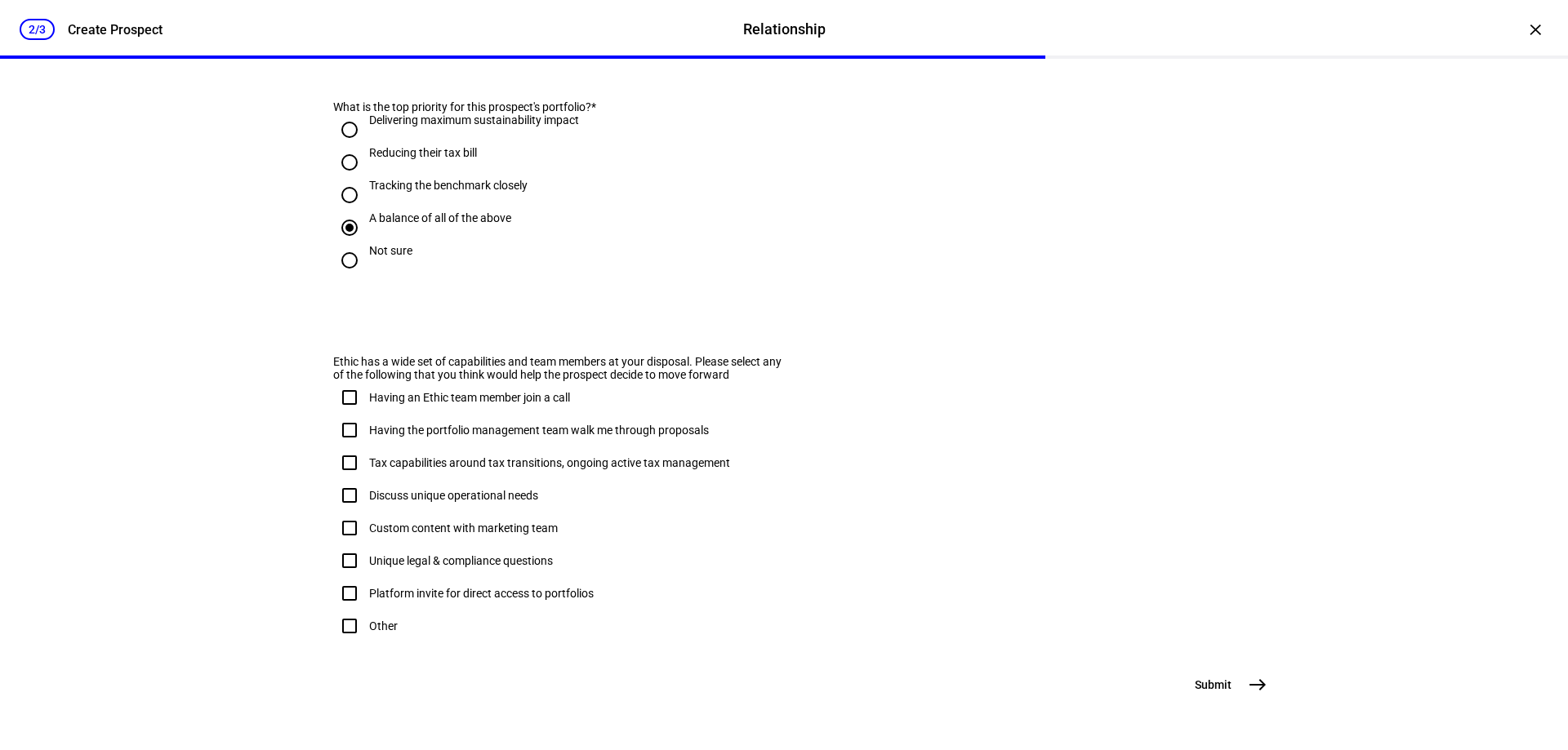
drag, startPoint x: 342, startPoint y: 660, endPoint x: 859, endPoint y: 523, distance: 534.8
click at [343, 642] on input "Other" at bounding box center [349, 626] width 33 height 33
checkbox input "true"
click at [1250, 679] on mat-icon "east" at bounding box center [1258, 685] width 19 height 19
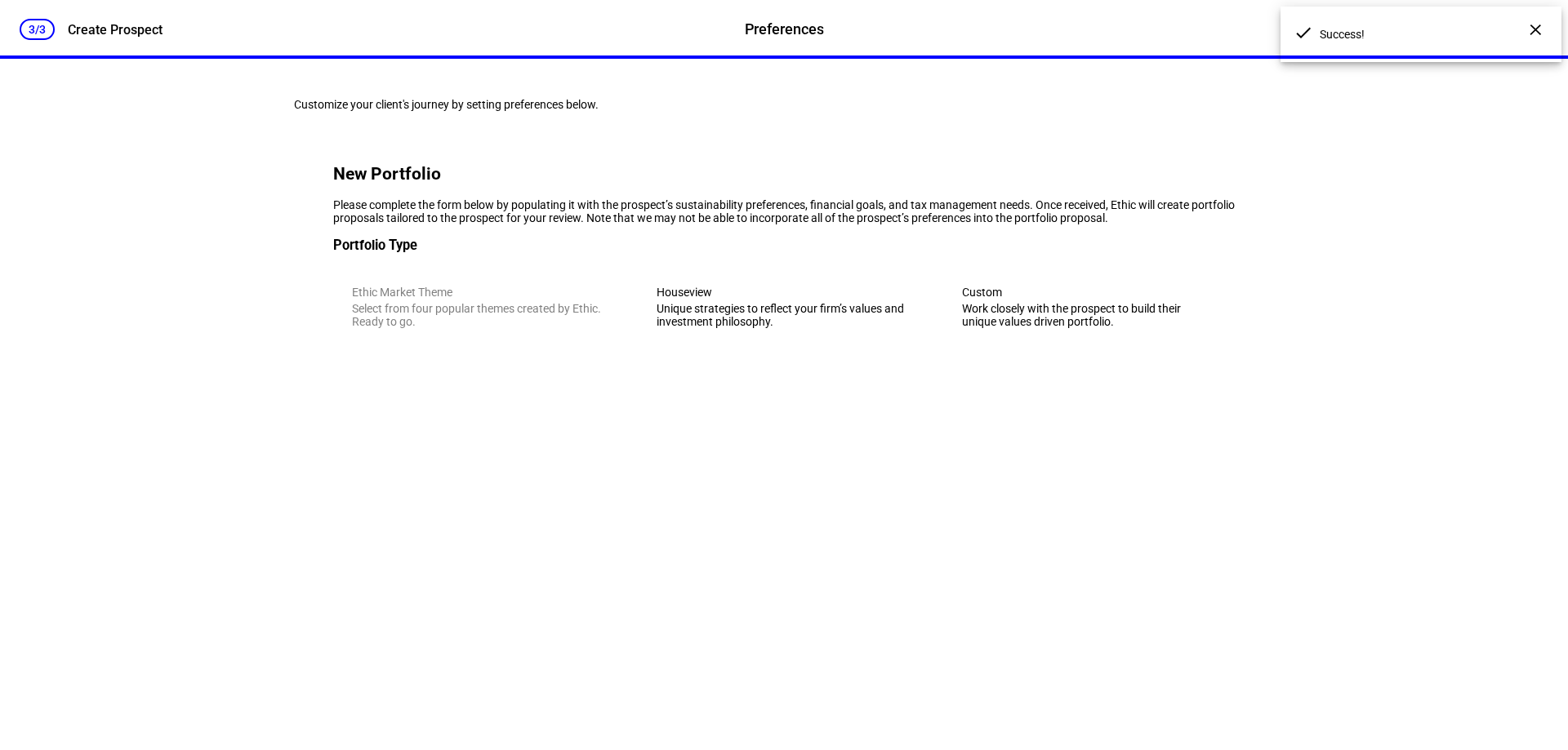
scroll to position [0, 0]
click at [1146, 299] on div "Custom" at bounding box center [1089, 292] width 254 height 13
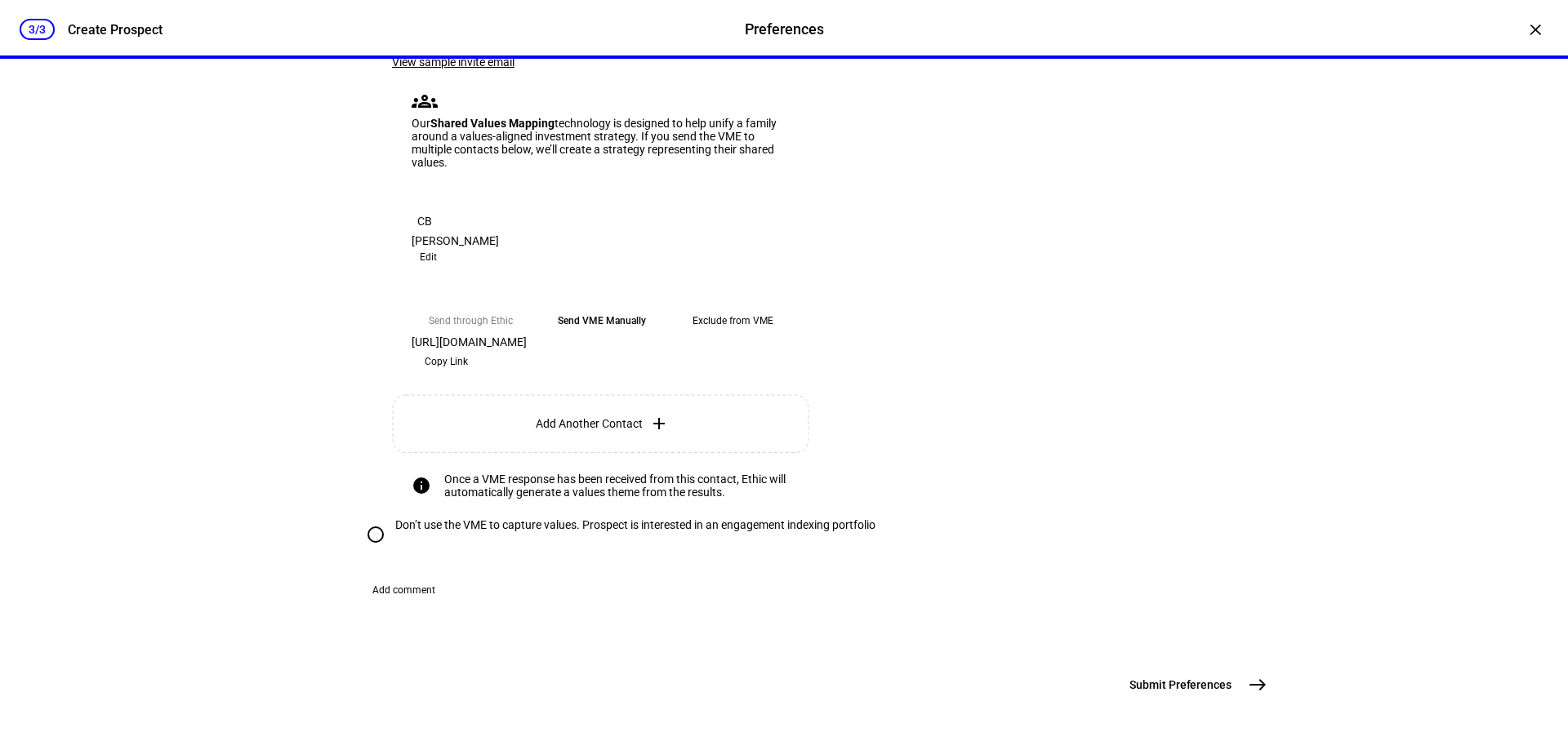
scroll to position [311, 0]
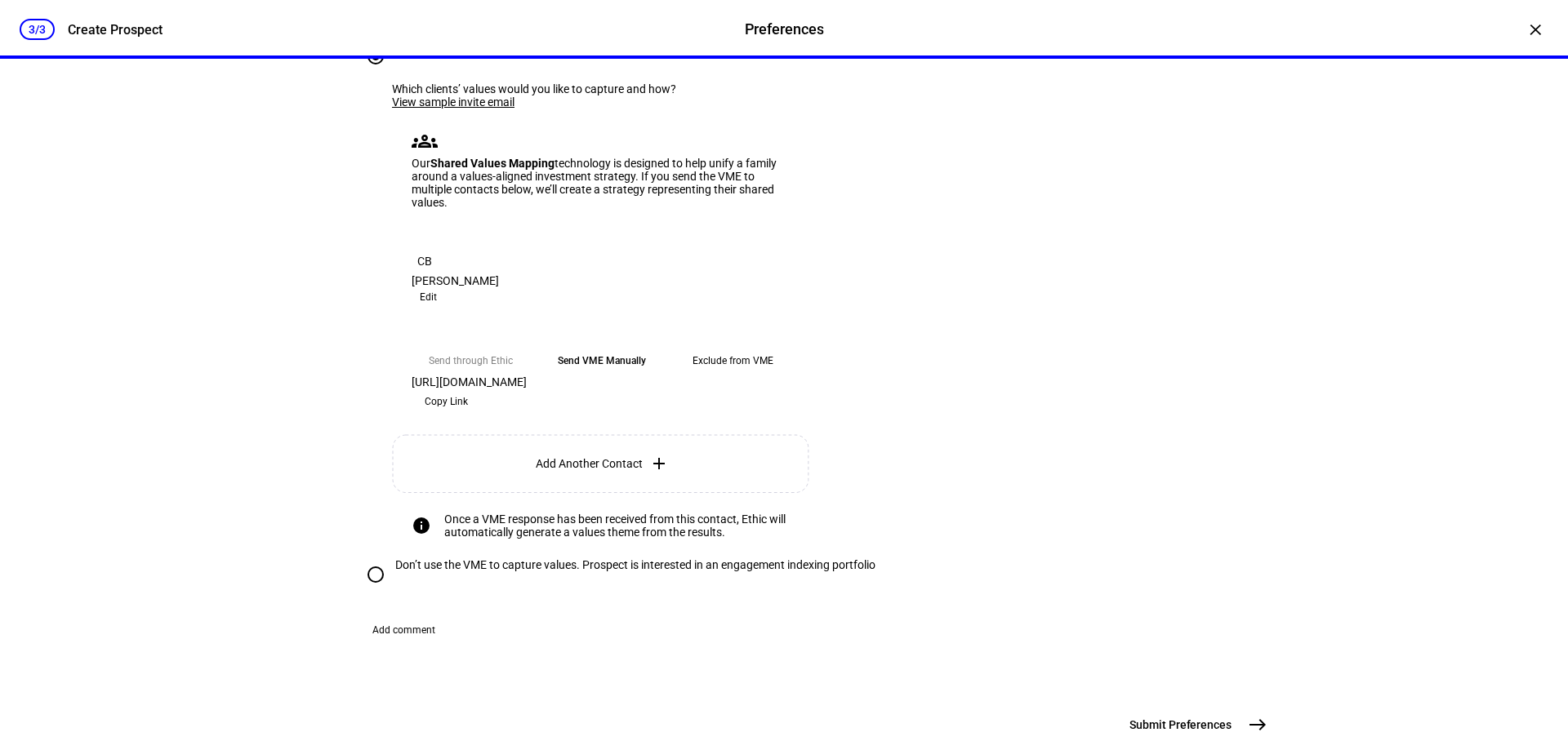
click at [595, 376] on eth-mega-radio-button "Send VME Manually" at bounding box center [601, 360] width 117 height 29
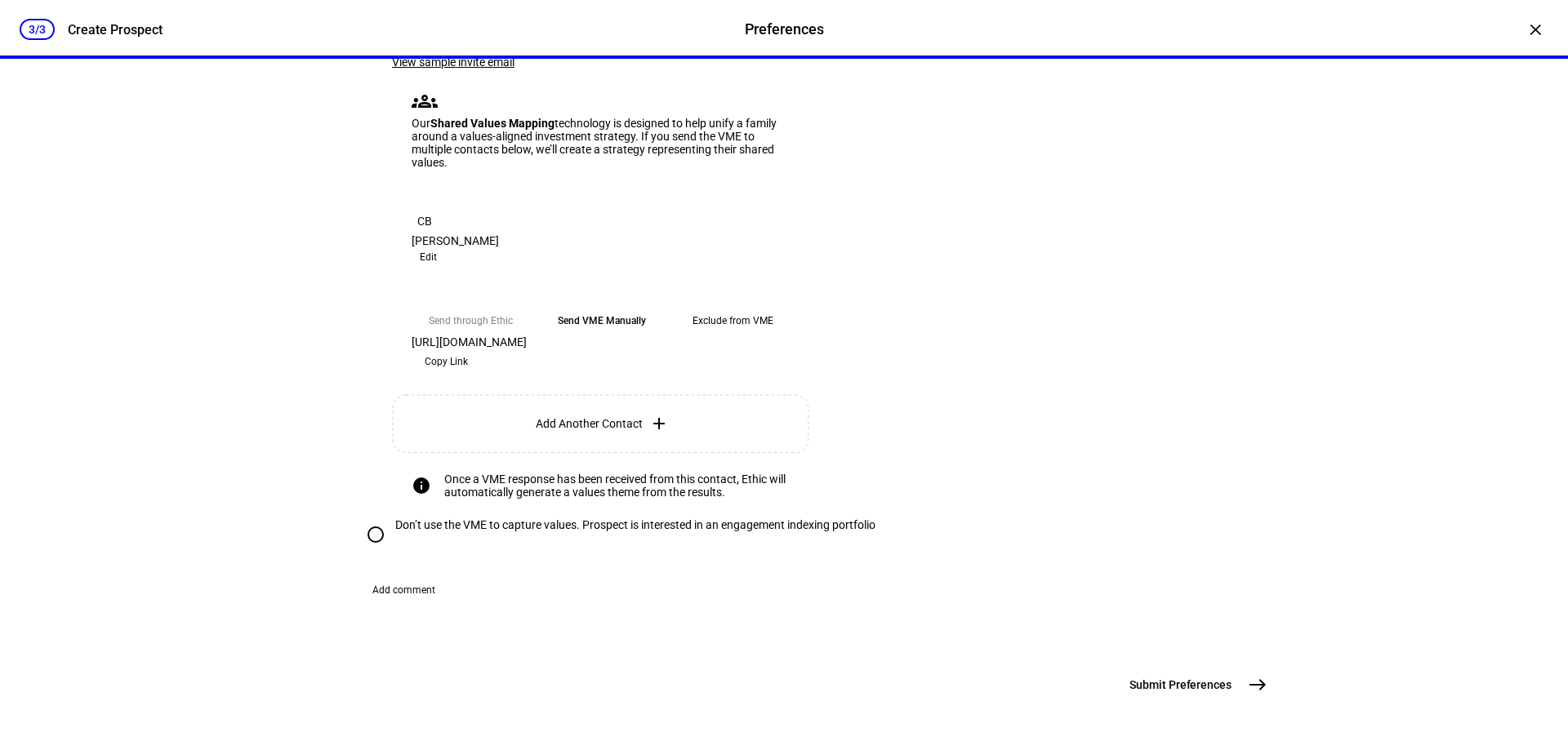
scroll to position [800, 0]
click at [1232, 679] on button "Submit Preferences east" at bounding box center [1196, 685] width 155 height 33
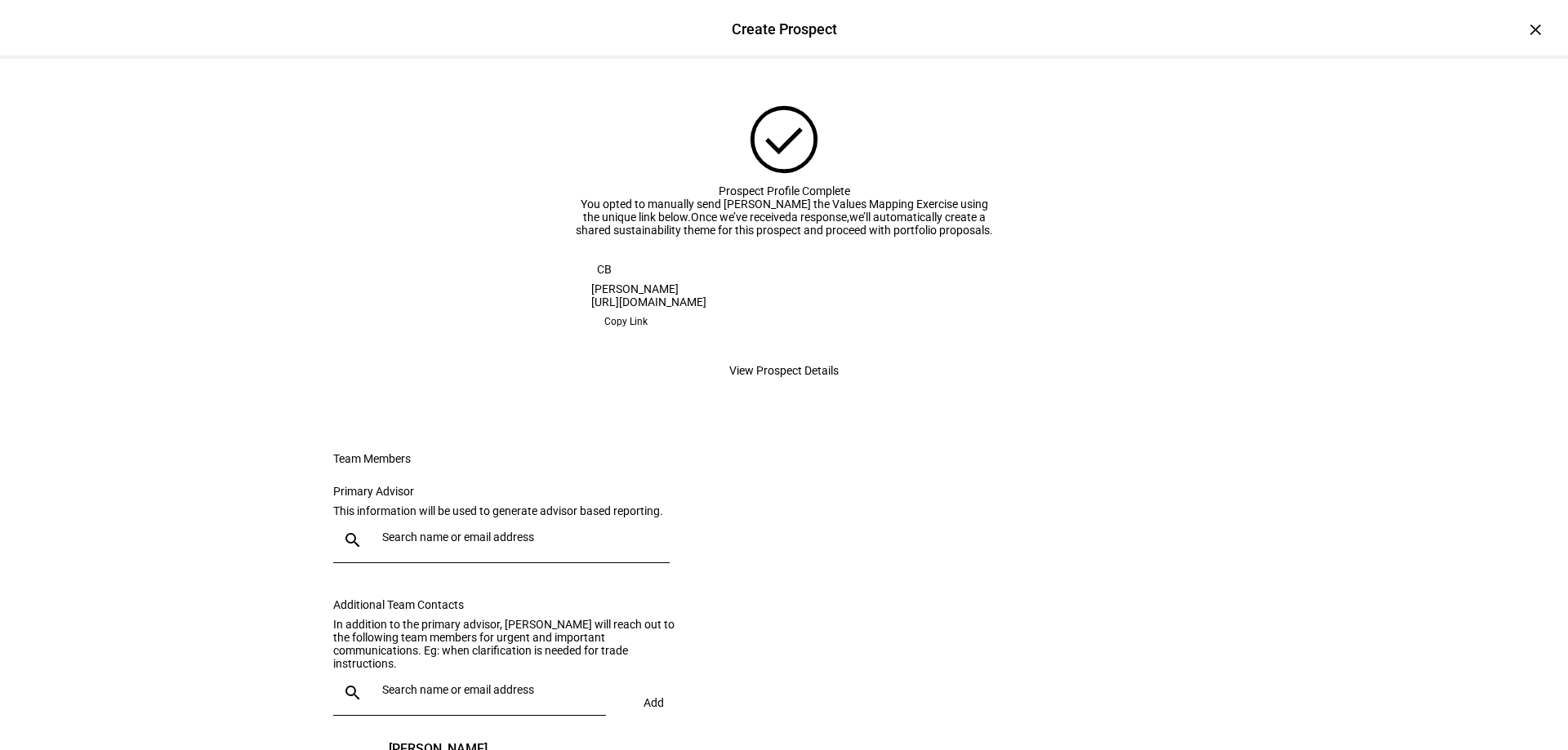
scroll to position [0, 0]
click at [794, 387] on span "View Prospect Details" at bounding box center [784, 371] width 109 height 33
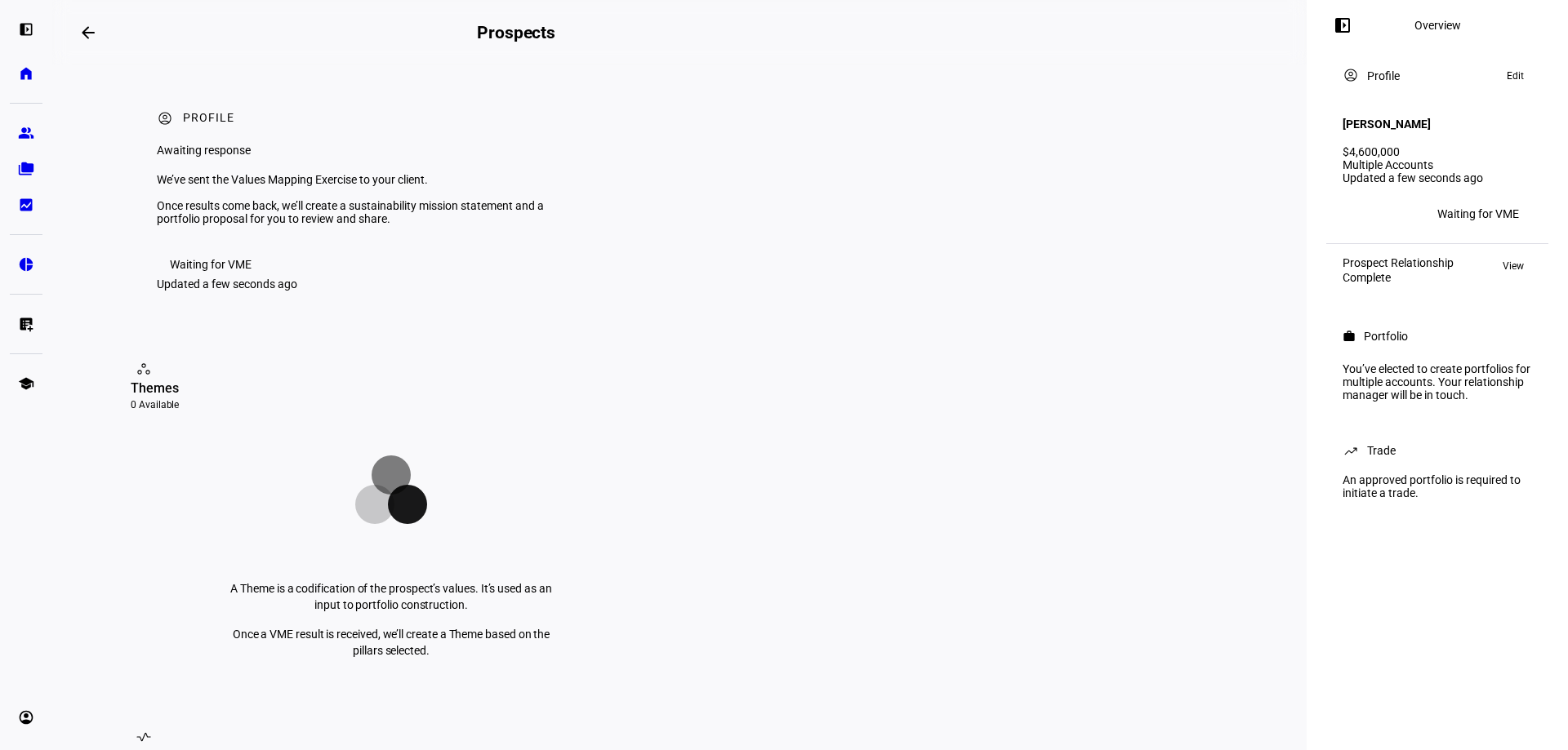
click at [82, 36] on span at bounding box center [88, 33] width 39 height 39
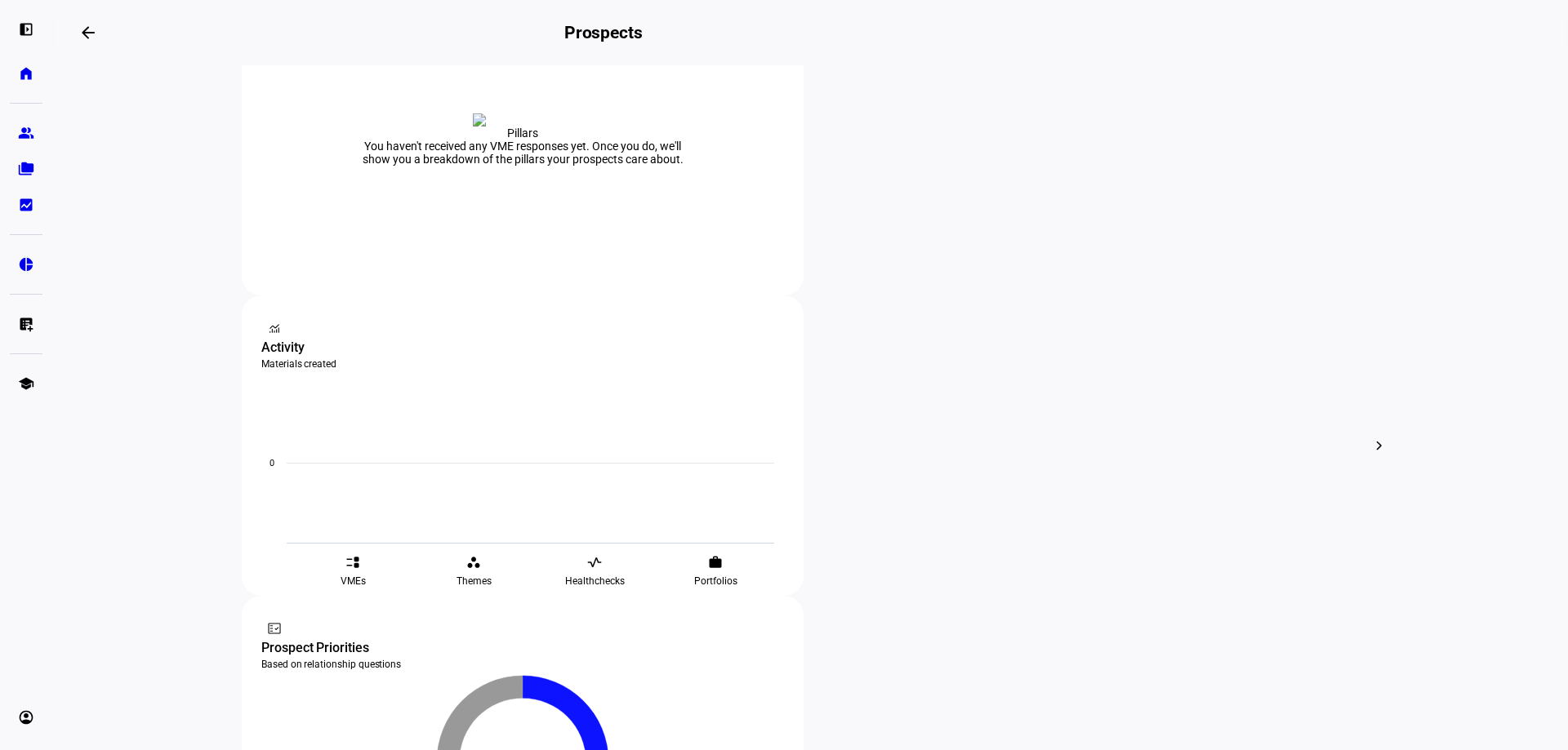
scroll to position [409, 0]
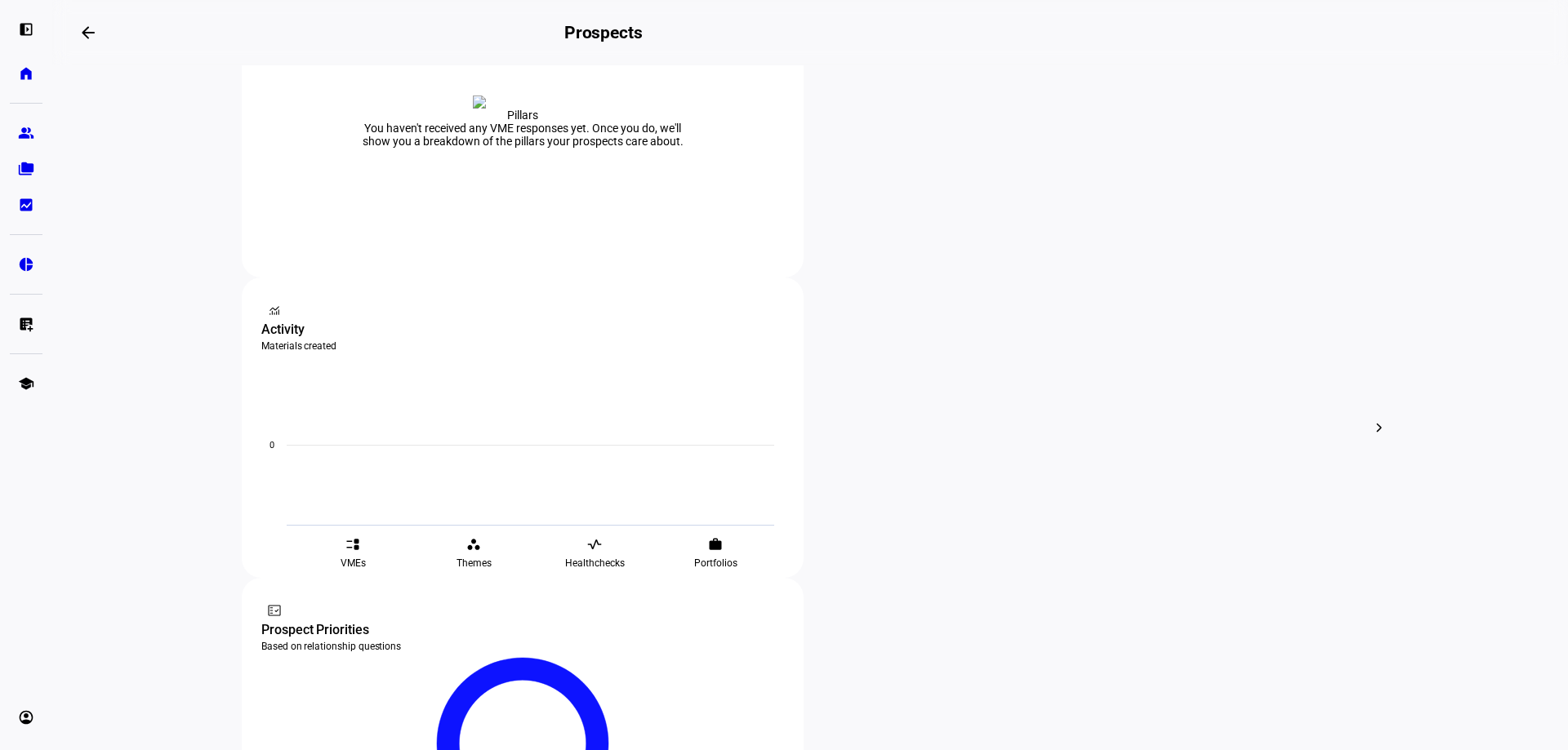
click at [550, 227] on div "edit Edit" at bounding box center [530, 228] width 72 height 22
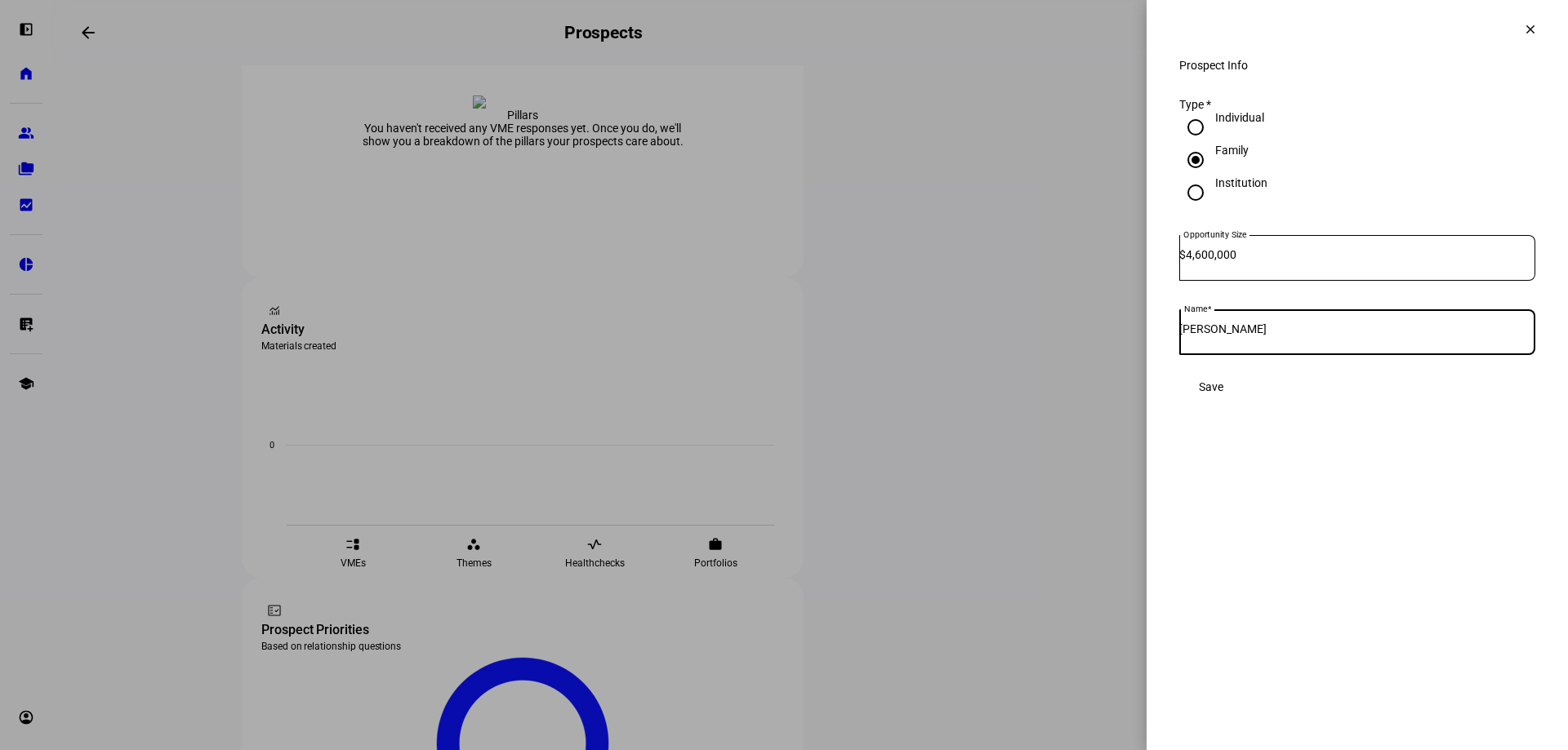
drag, startPoint x: 1293, startPoint y: 344, endPoint x: 1115, endPoint y: 335, distance: 178.2
click at [1115, 335] on div "Prospect Info clear Prospect Info Type * Individual Family Institution Opportun…" at bounding box center [784, 375] width 1568 height 750
type input "[PERSON_NAME] A Block Property Trust A"
click at [1243, 403] on span at bounding box center [1211, 386] width 64 height 33
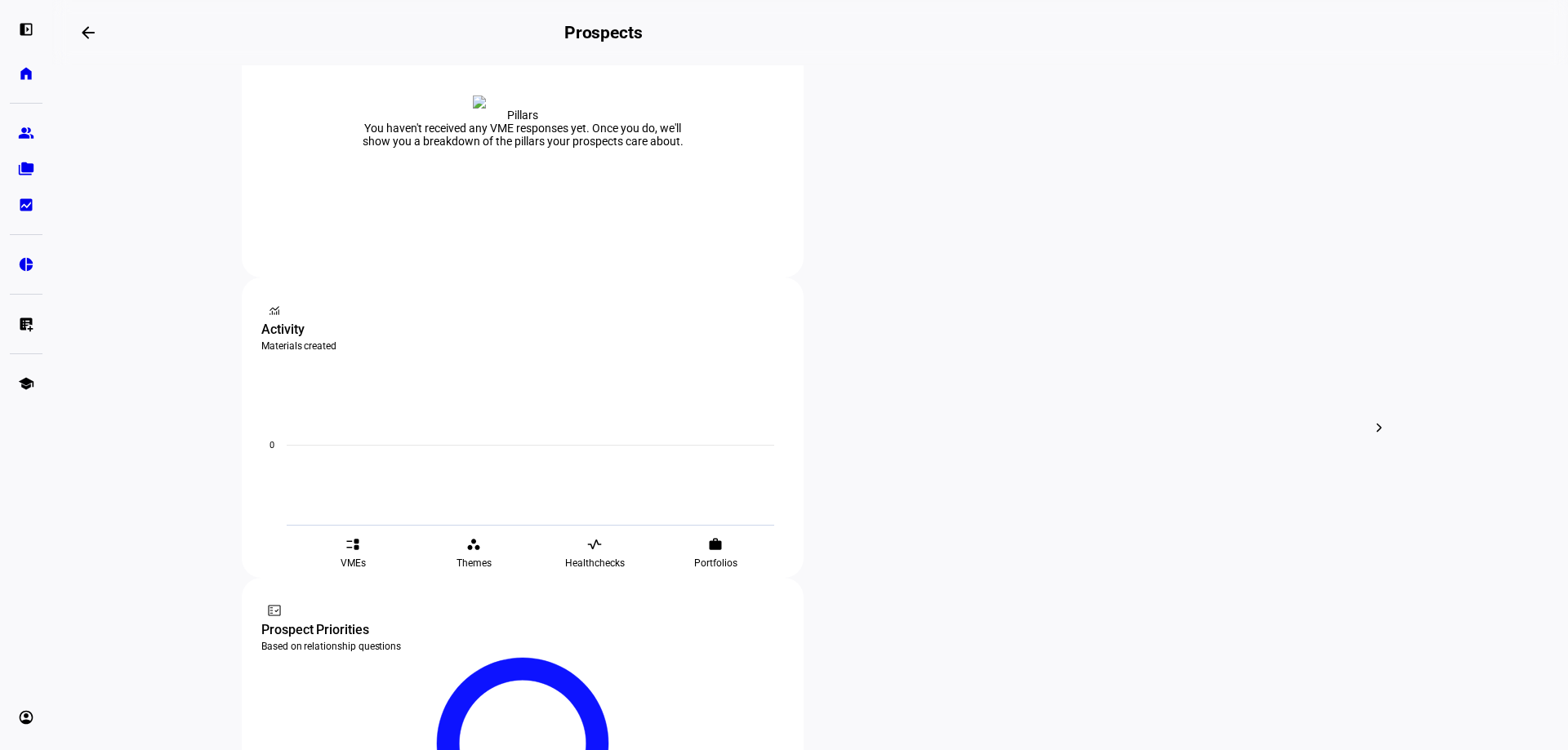
click at [541, 226] on span "Edit" at bounding box center [533, 232] width 19 height 13
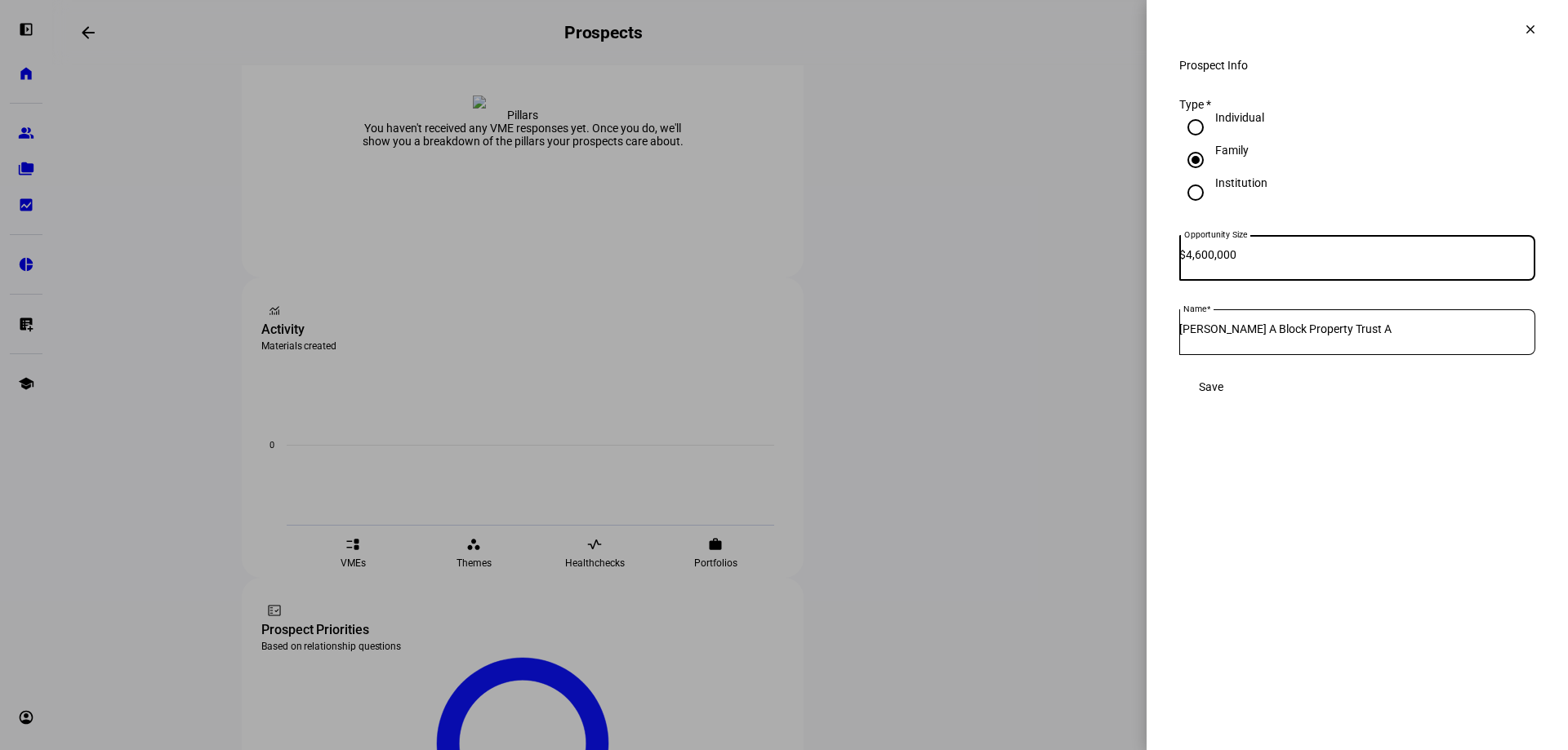
drag, startPoint x: 1217, startPoint y: 266, endPoint x: 1180, endPoint y: 265, distance: 37.0
click at [1180, 265] on div "Opportunity Size $ 4,600,000" at bounding box center [1357, 258] width 356 height 46
type input "3,400,000"
click at [1347, 433] on div "Prospect Info Type * Individual Family Institution Opportunity Size $ 3,400,000…" at bounding box center [1357, 247] width 421 height 377
click at [1224, 394] on span "Save" at bounding box center [1211, 386] width 25 height 13
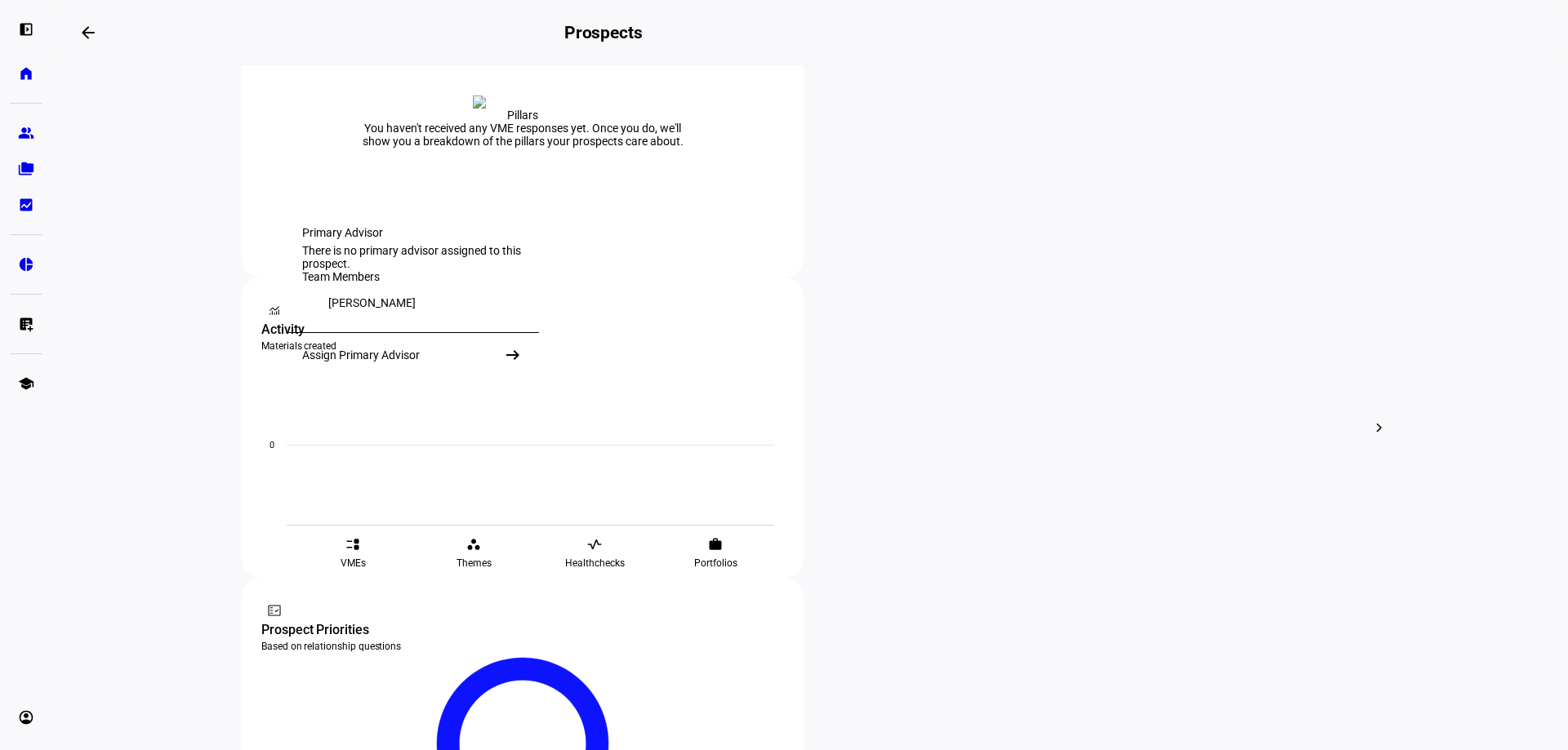
click at [363, 362] on div "Assign Primary Advisor" at bounding box center [360, 355] width 117 height 13
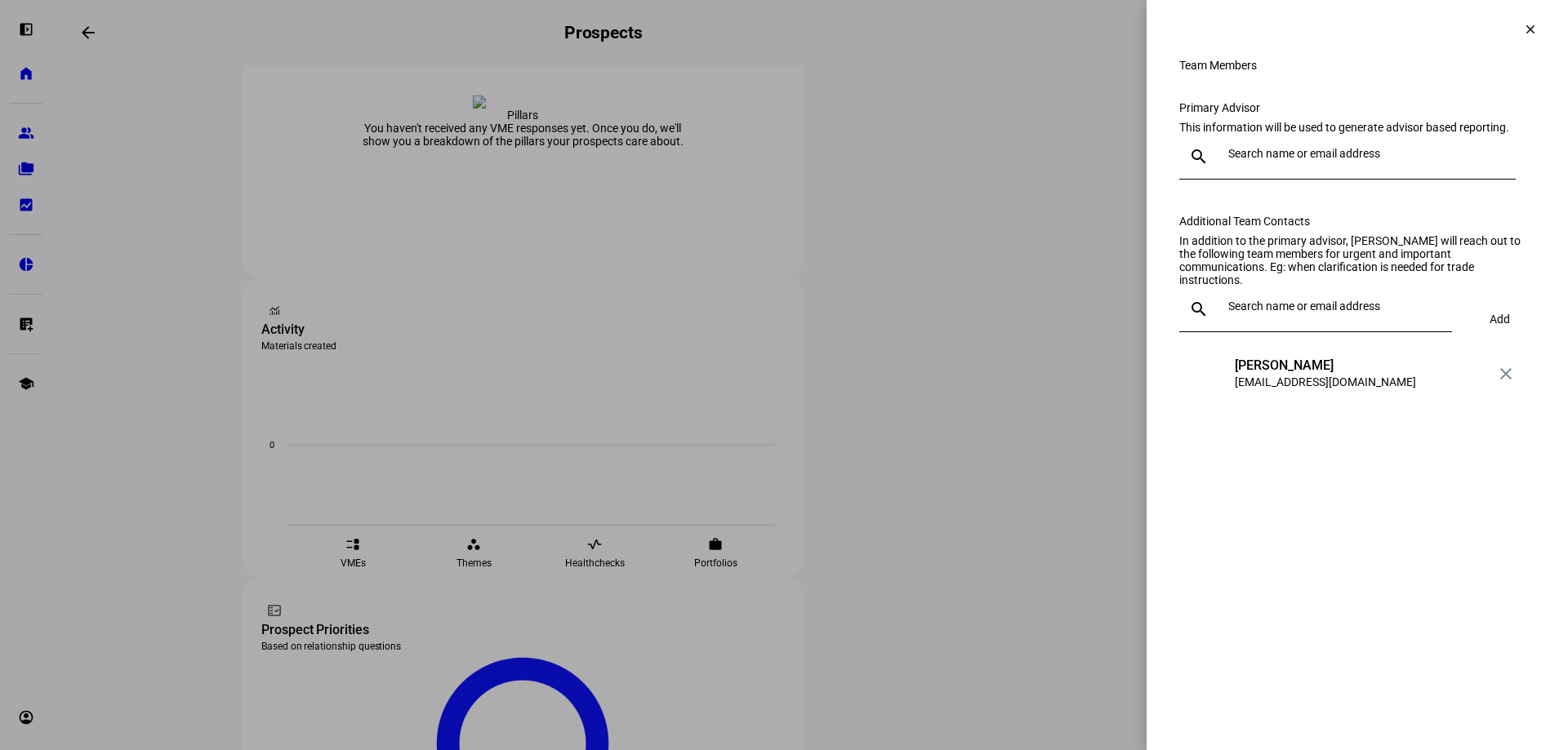
click at [1331, 160] on input "text" at bounding box center [1369, 154] width 281 height 13
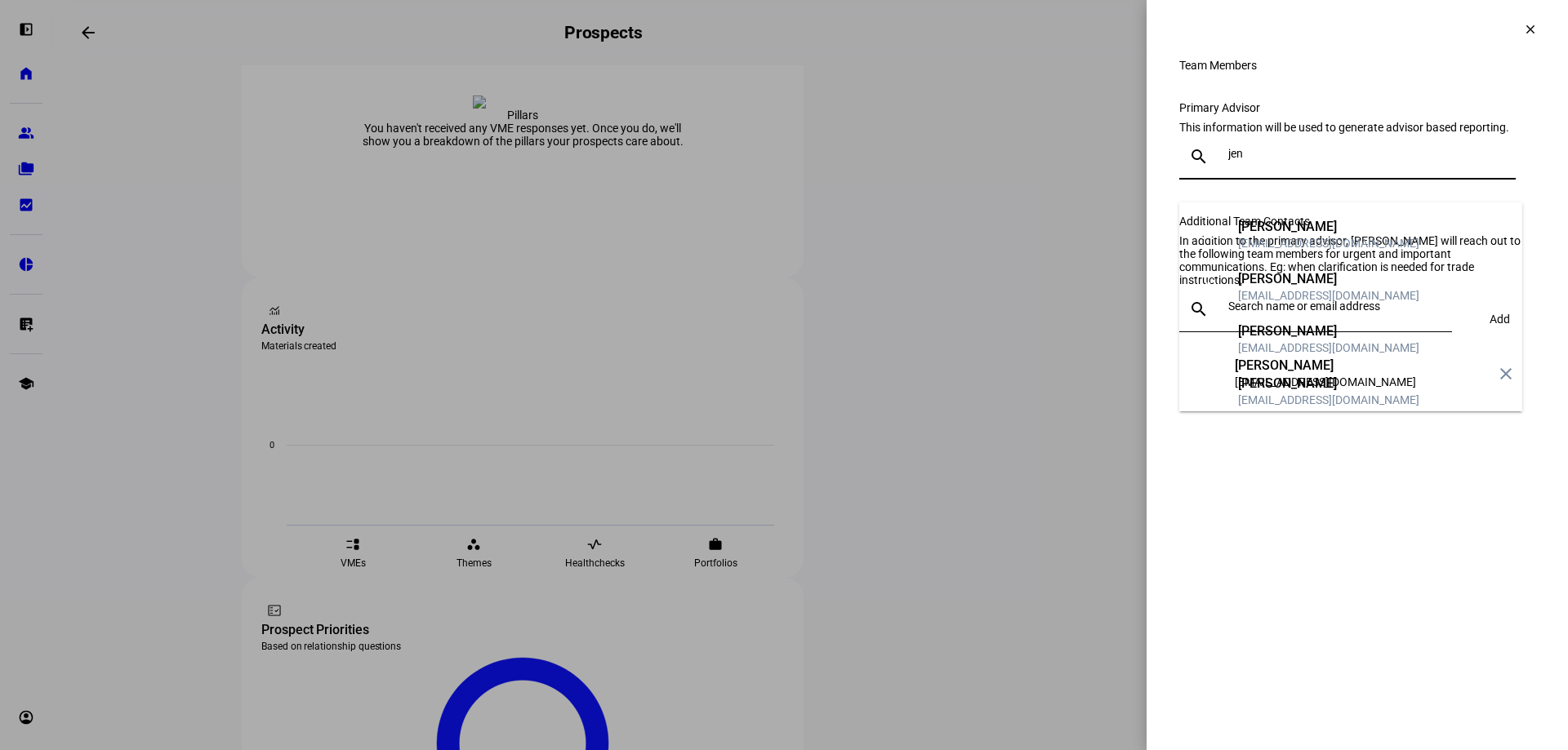
type input "jen"
click at [1303, 289] on div "[EMAIL_ADDRESS][DOMAIN_NAME]" at bounding box center [1329, 296] width 181 height 17
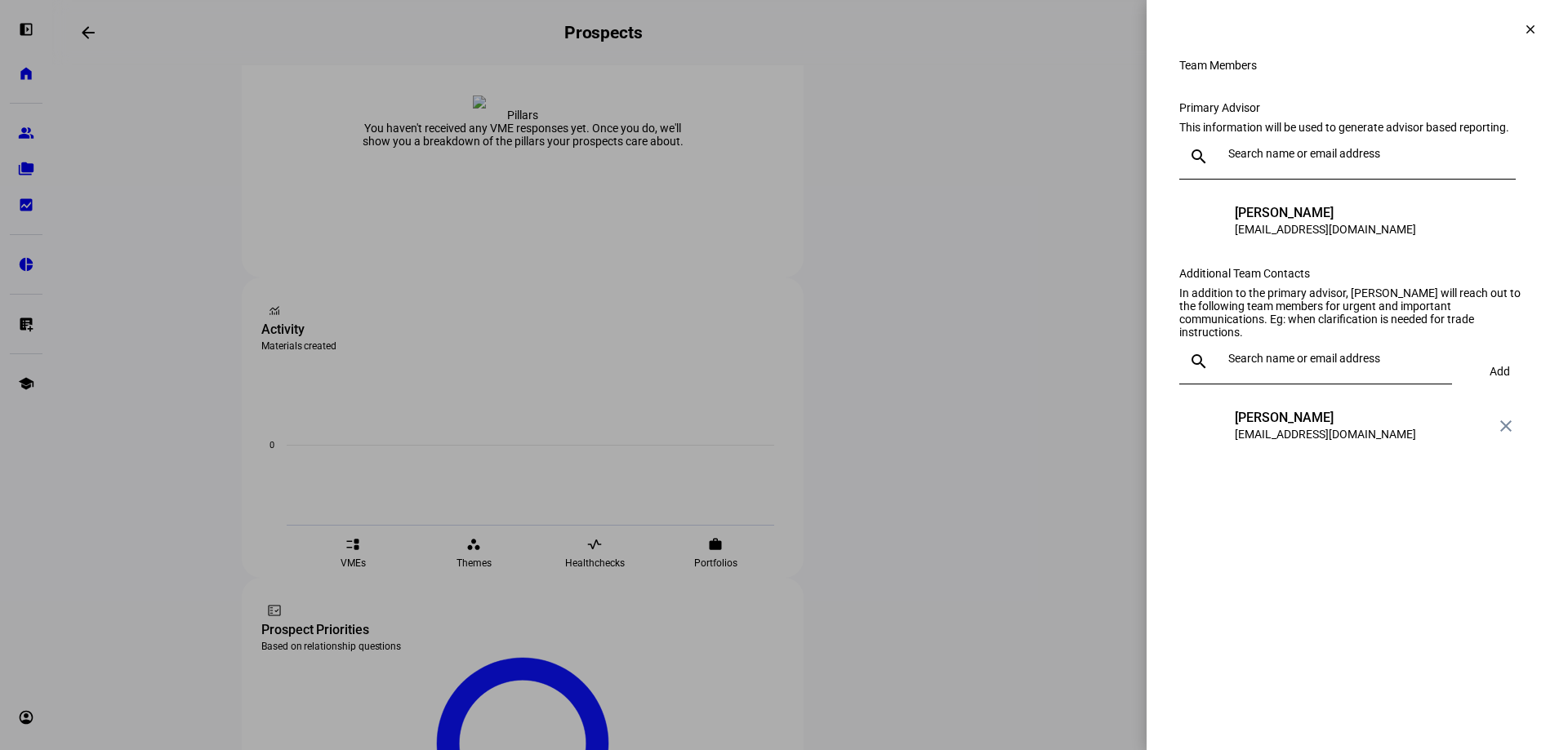
click at [1534, 23] on span at bounding box center [1531, 29] width 39 height 39
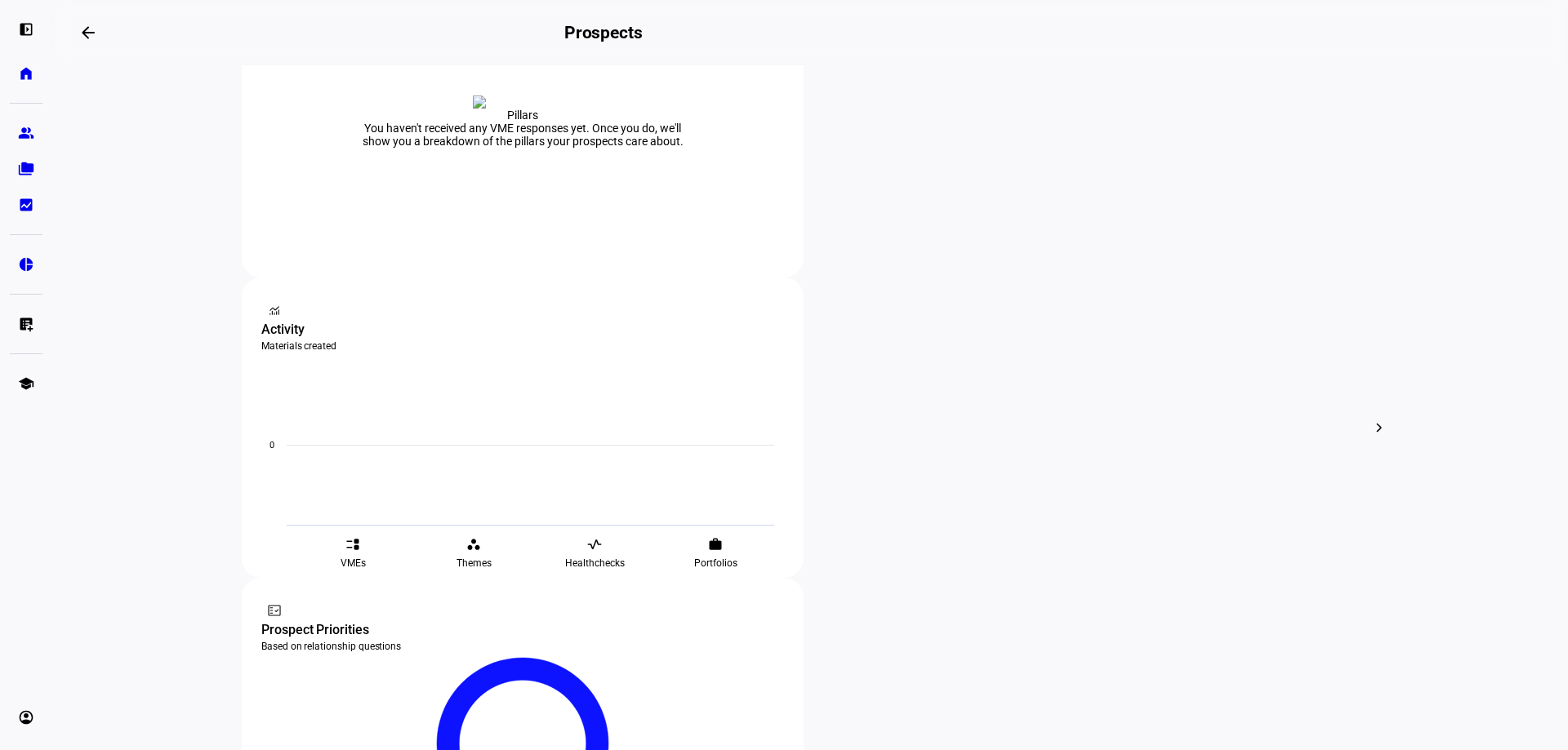
click at [1459, 367] on eth-layout-page-content "steppers contact_support Prospect Funnel By journey stage What's this data? Tot…" at bounding box center [810, 408] width 1516 height 685
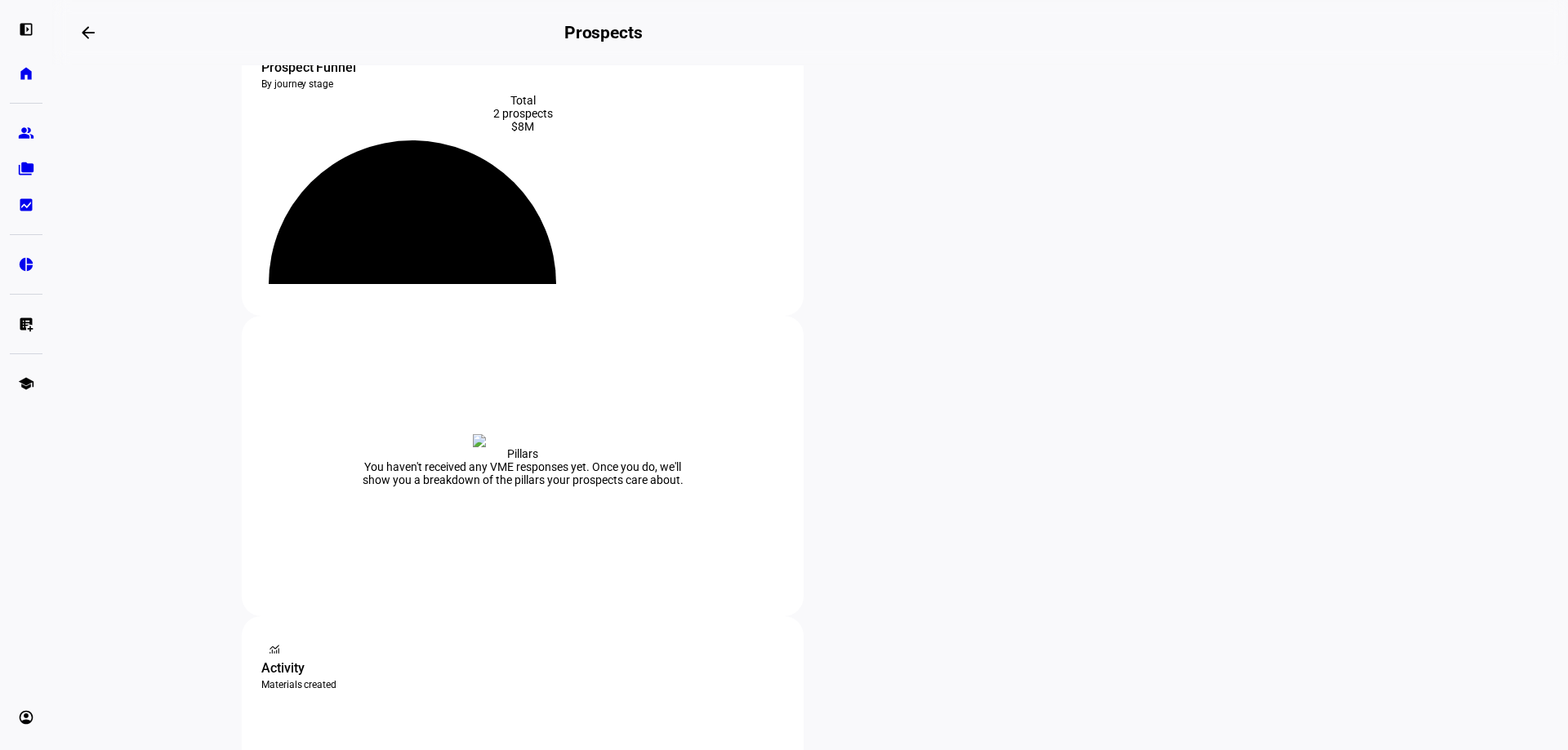
scroll to position [0, 0]
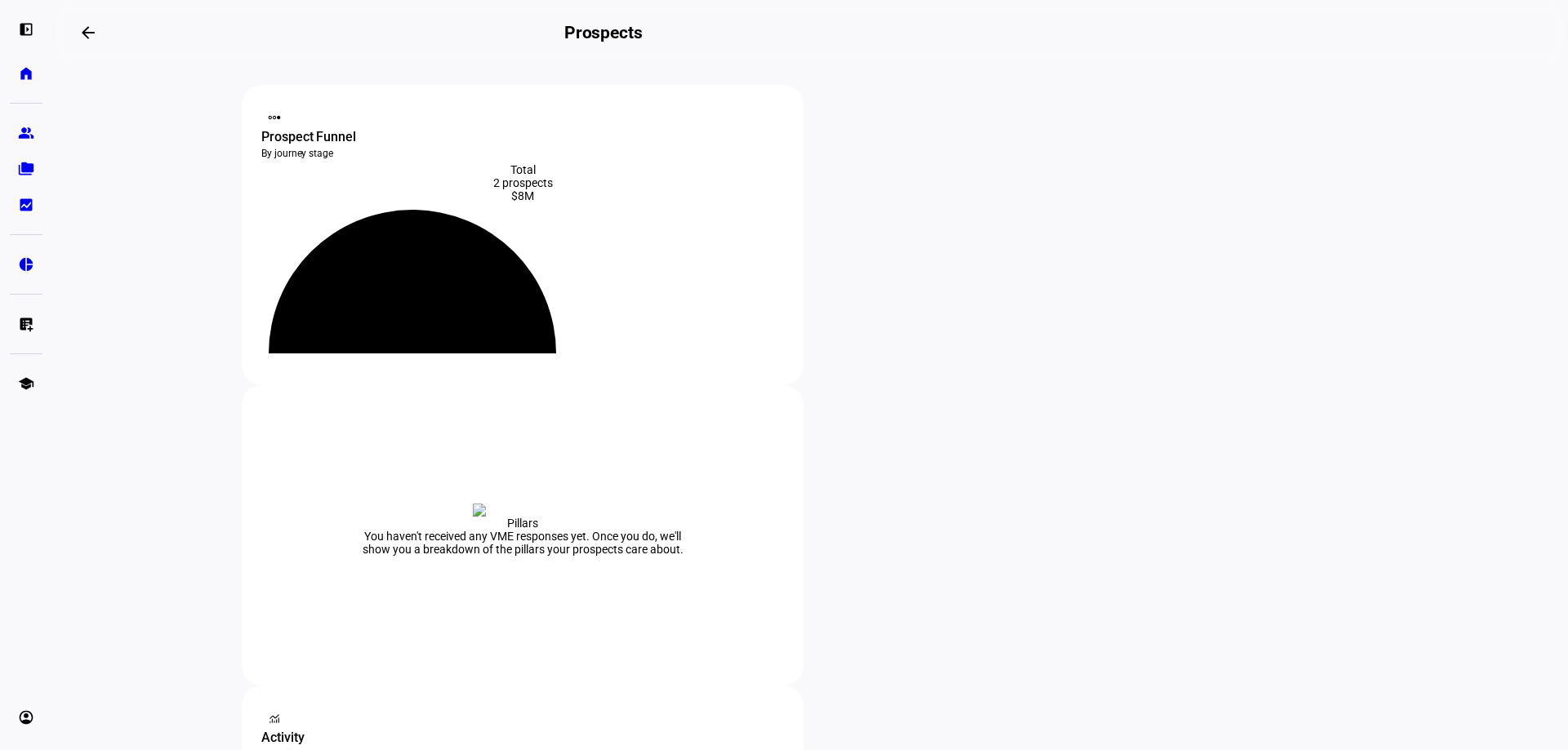
click at [164, 351] on eth-layout-page-content "steppers contact_support Prospect Funnel By journey stage What's this data? Tot…" at bounding box center [810, 408] width 1516 height 685
